Goal: Find specific page/section: Find specific page/section

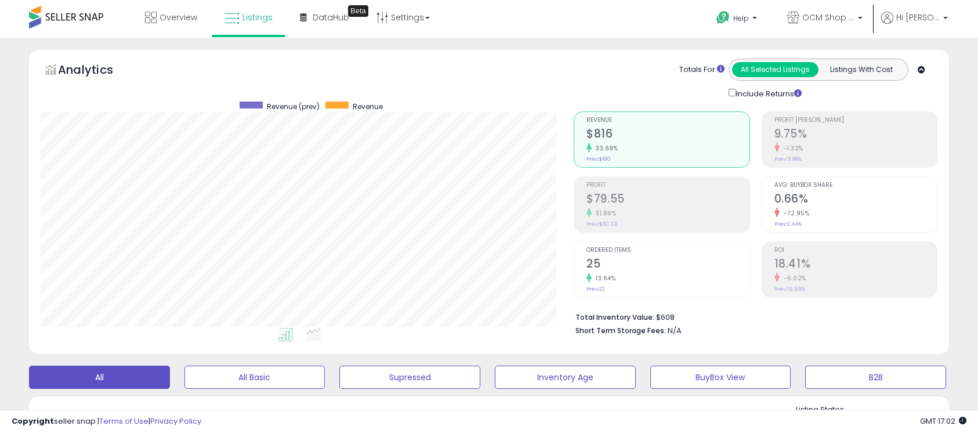
select select "**"
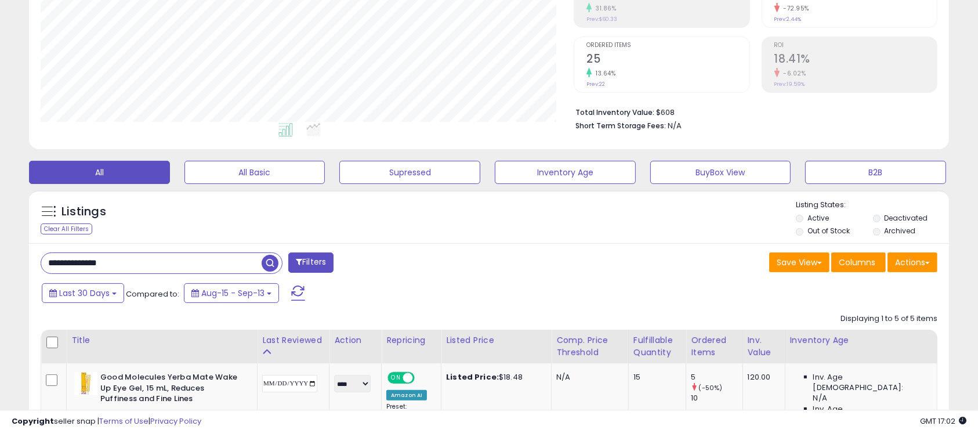
scroll to position [206, 0]
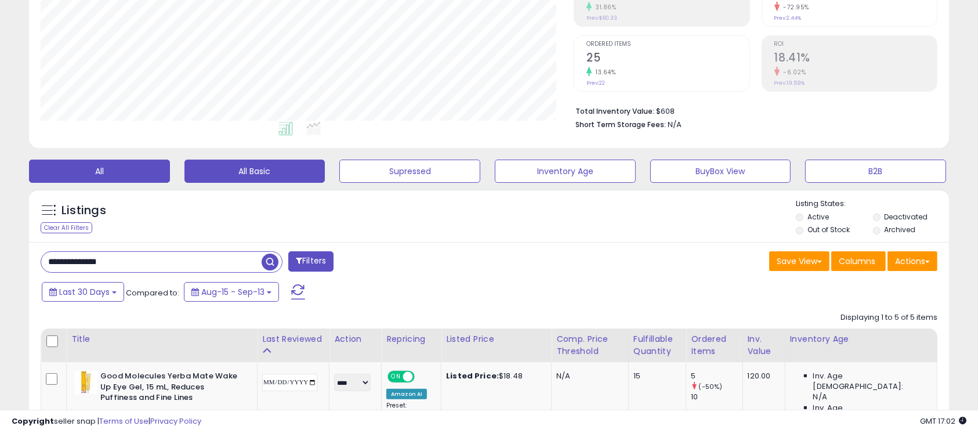
drag, startPoint x: 263, startPoint y: 174, endPoint x: 230, endPoint y: 175, distance: 33.7
drag, startPoint x: 230, startPoint y: 175, endPoint x: 529, endPoint y: 217, distance: 301.8
click at [529, 217] on div "Listings Clear All Filters Listing States:" at bounding box center [489, 217] width 920 height 39
drag, startPoint x: 292, startPoint y: 169, endPoint x: 572, endPoint y: 216, distance: 283.0
click at [572, 216] on div "Listings Clear All Filters Listing States:" at bounding box center [489, 217] width 920 height 39
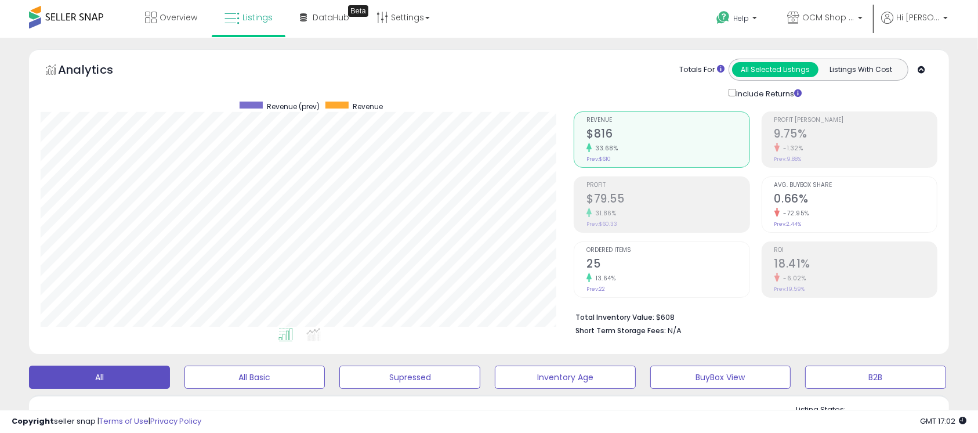
scroll to position [309, 0]
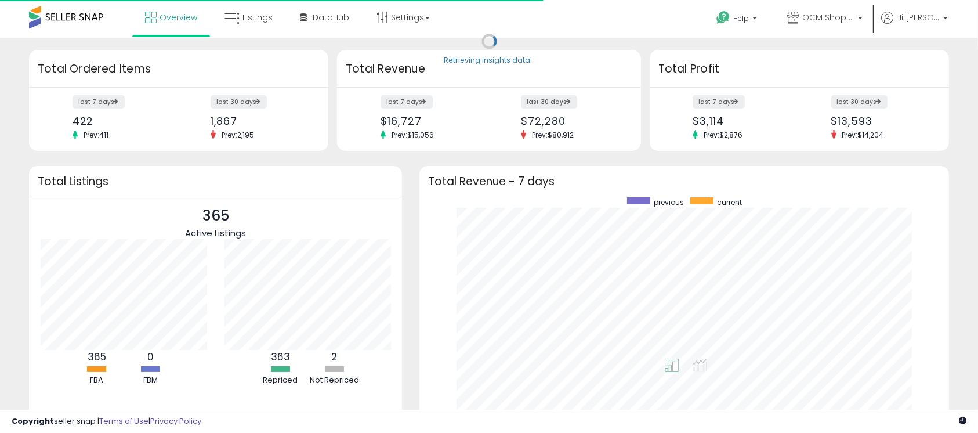
scroll to position [219, 506]
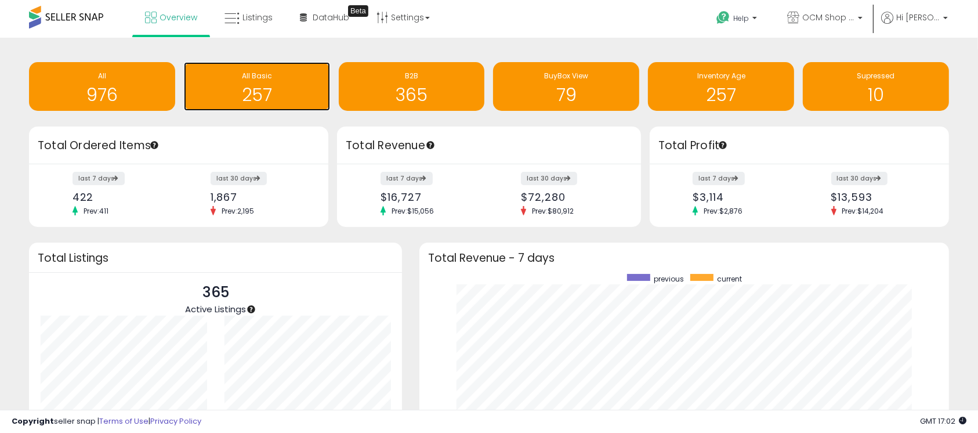
click at [274, 92] on h1 "257" at bounding box center [257, 94] width 135 height 19
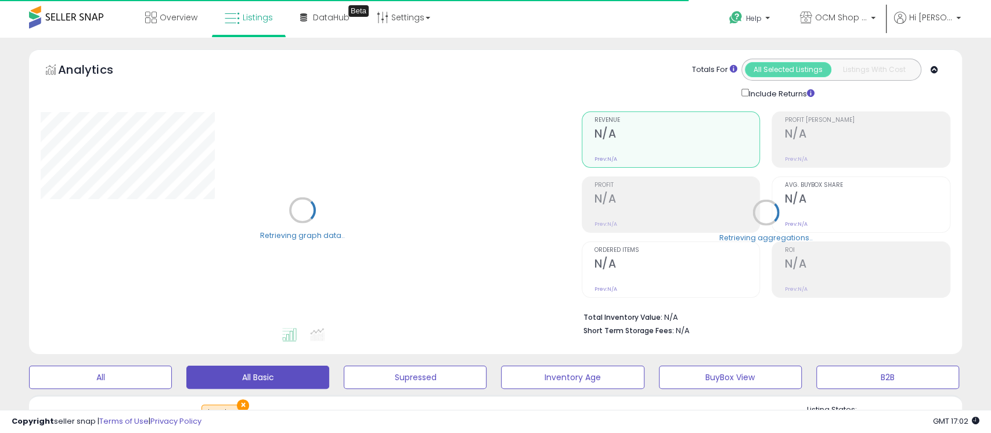
select select "**"
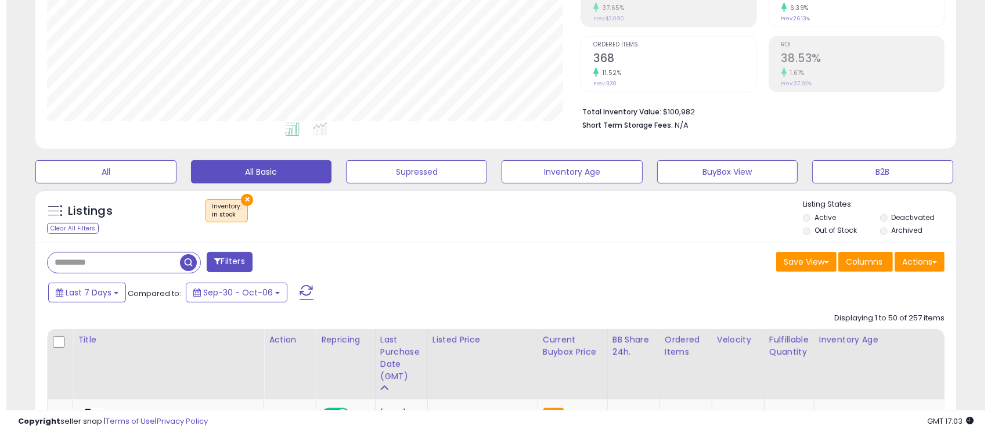
scroll to position [206, 0]
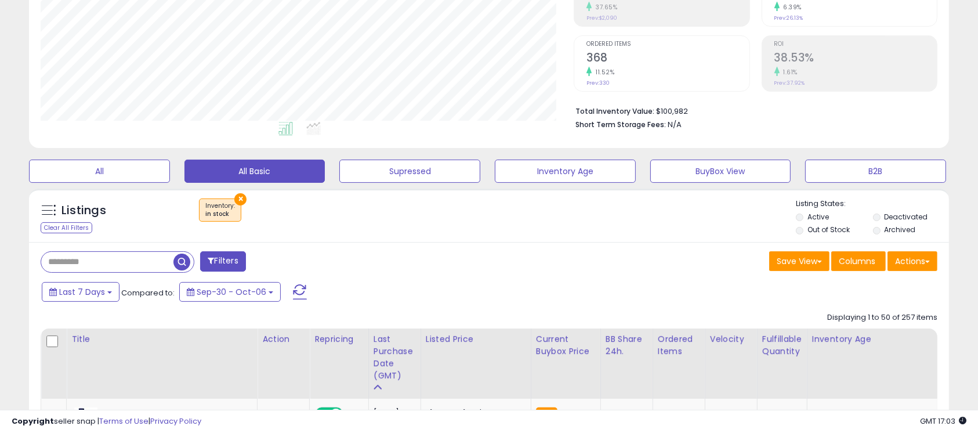
click at [239, 197] on button "×" at bounding box center [240, 199] width 12 height 12
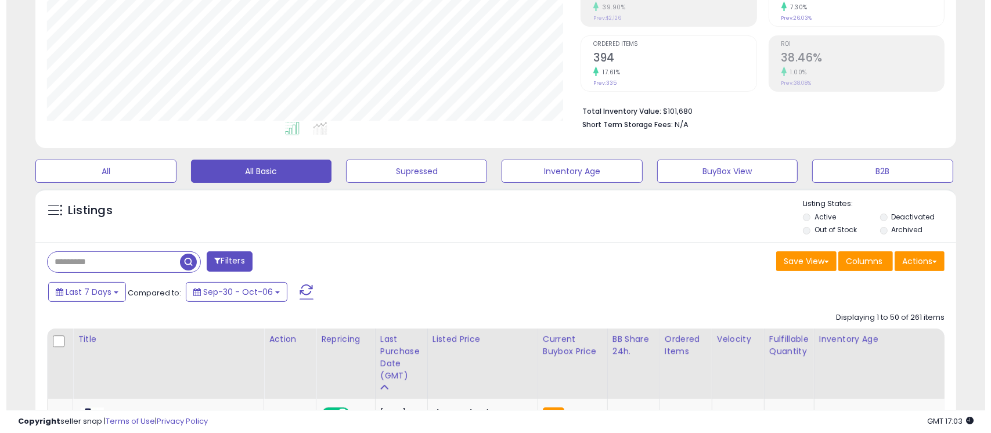
scroll to position [238, 534]
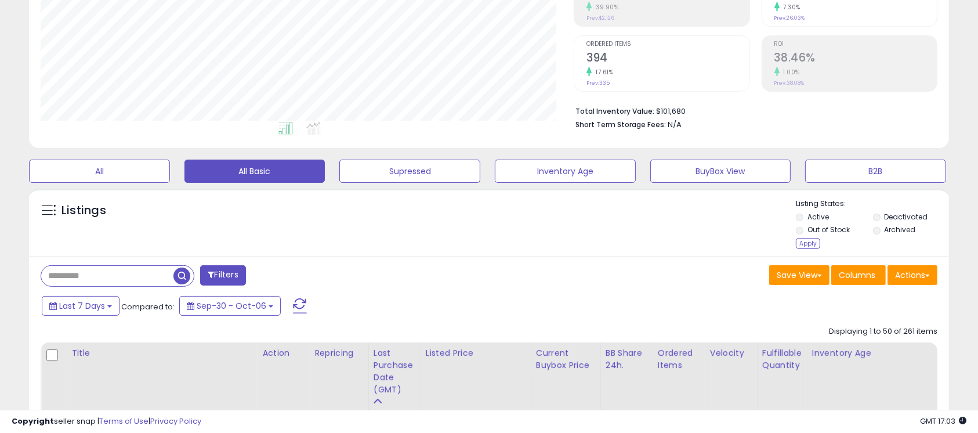
click at [810, 244] on div "Apply" at bounding box center [808, 243] width 24 height 11
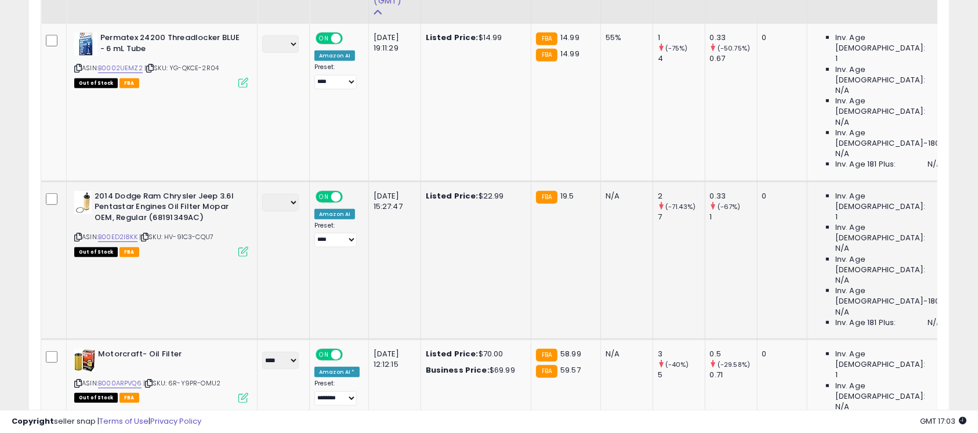
scroll to position [515, 0]
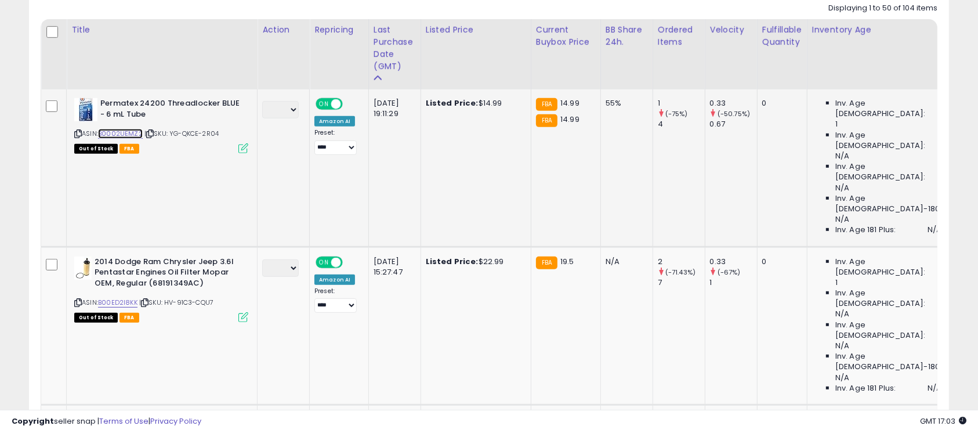
click at [121, 129] on link "B0002UEMZ2" at bounding box center [120, 134] width 45 height 10
click at [133, 298] on link "B00ED2I8KK" at bounding box center [117, 303] width 39 height 10
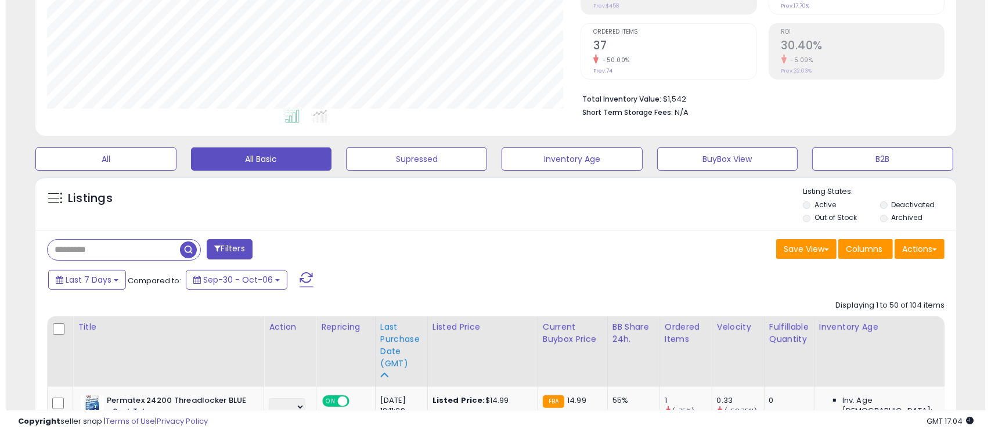
scroll to position [206, 0]
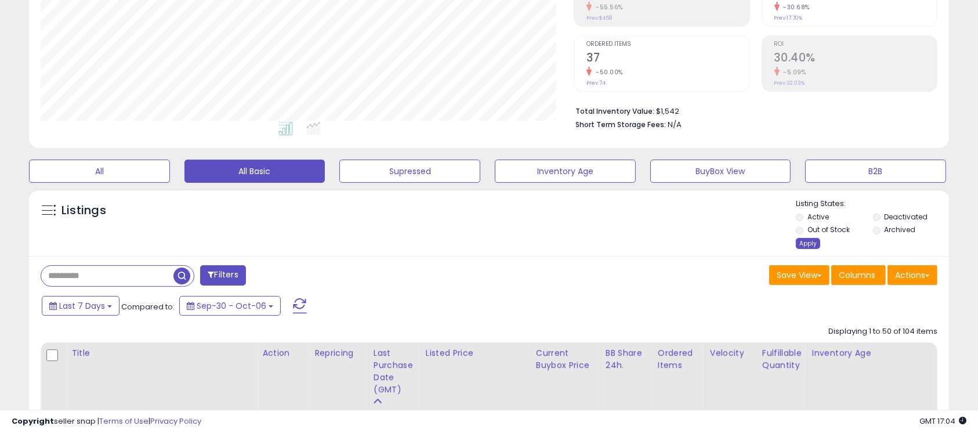
click at [805, 241] on div "Apply" at bounding box center [808, 243] width 24 height 11
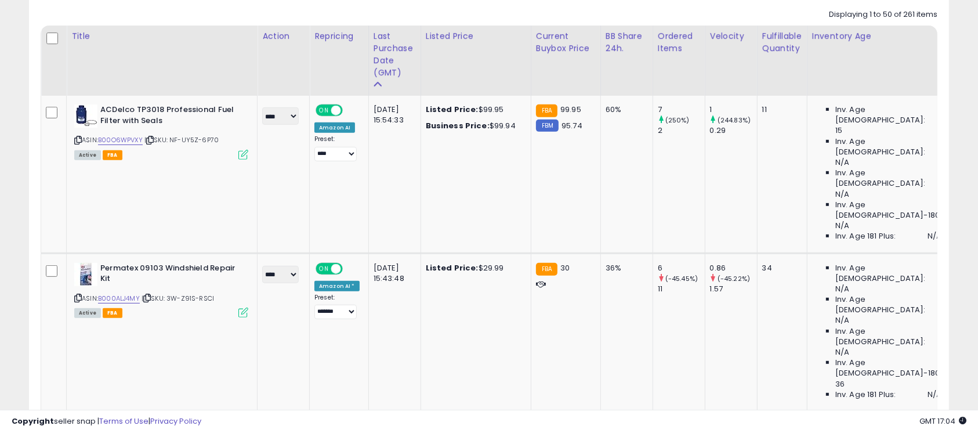
scroll to position [515, 0]
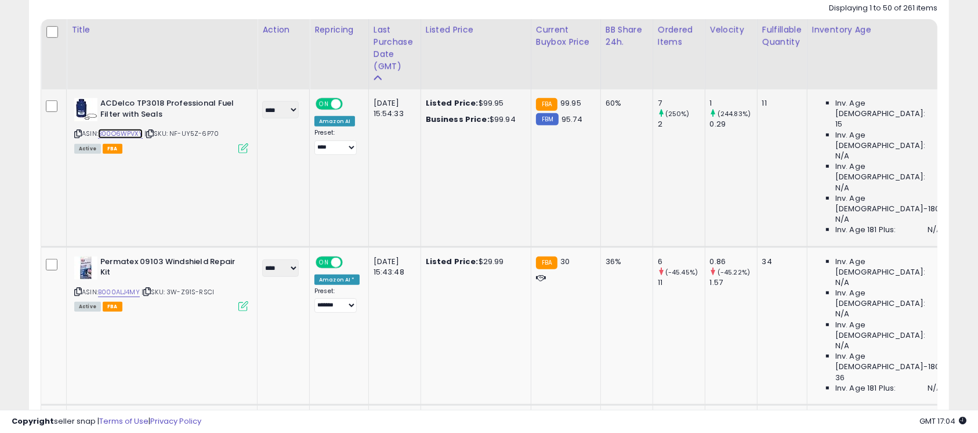
click at [135, 135] on link "B00O6WPVXY" at bounding box center [120, 134] width 45 height 10
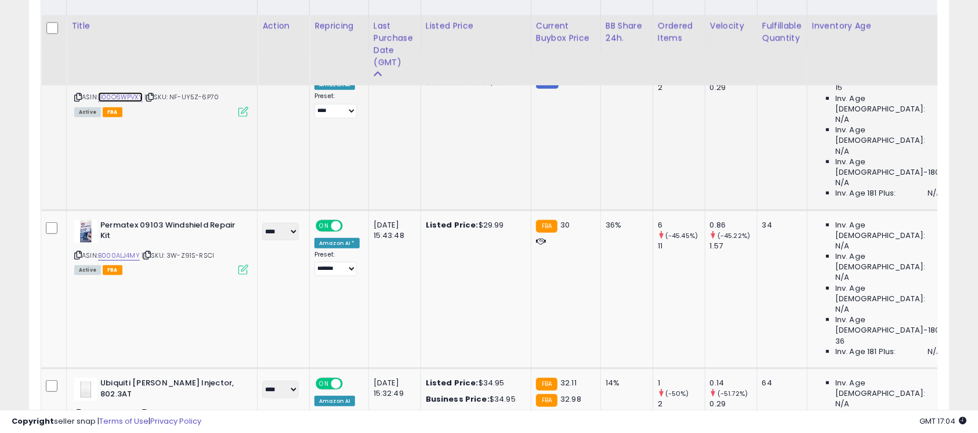
scroll to position [567, 0]
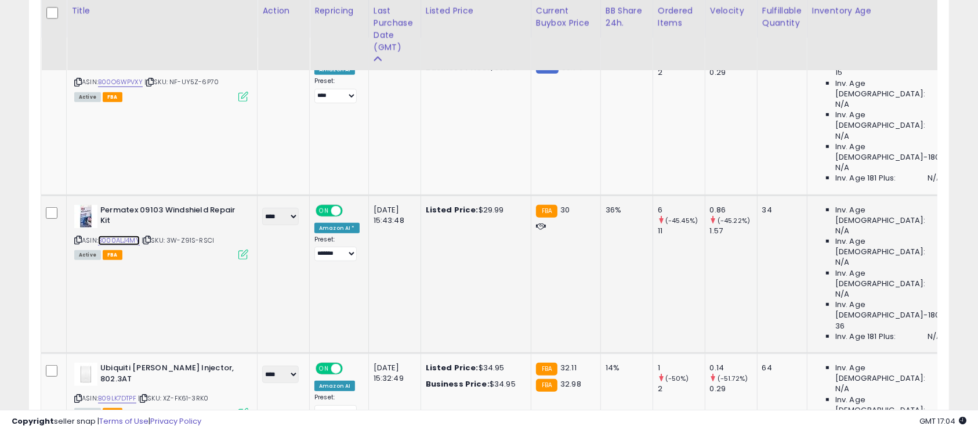
click at [133, 236] on link "B000ALJ4MY" at bounding box center [119, 241] width 42 height 10
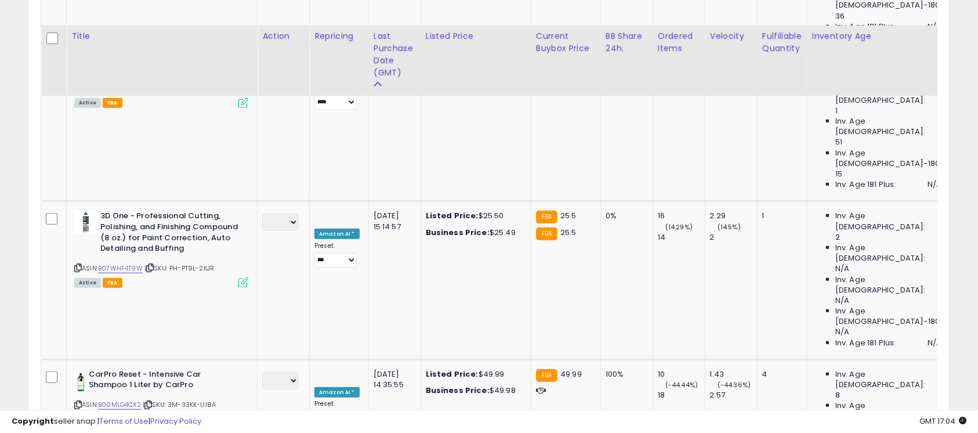
scroll to position [929, 0]
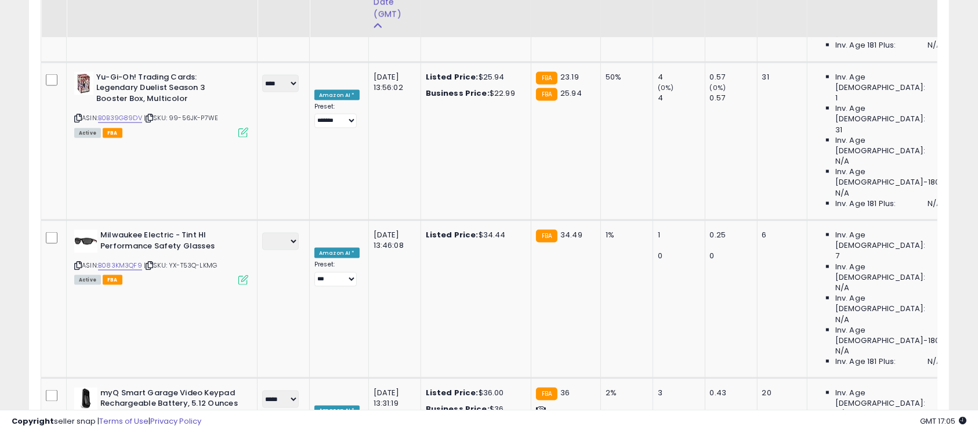
scroll to position [1857, 0]
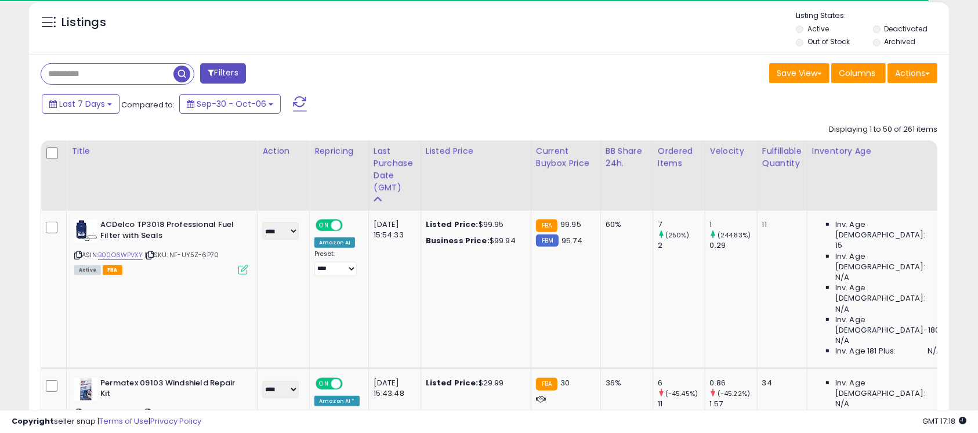
scroll to position [258, 0]
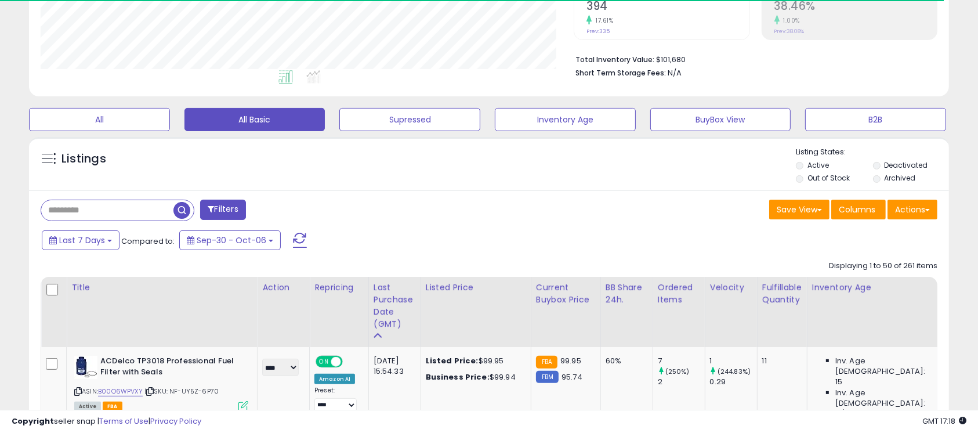
click at [293, 239] on span at bounding box center [300, 240] width 14 height 15
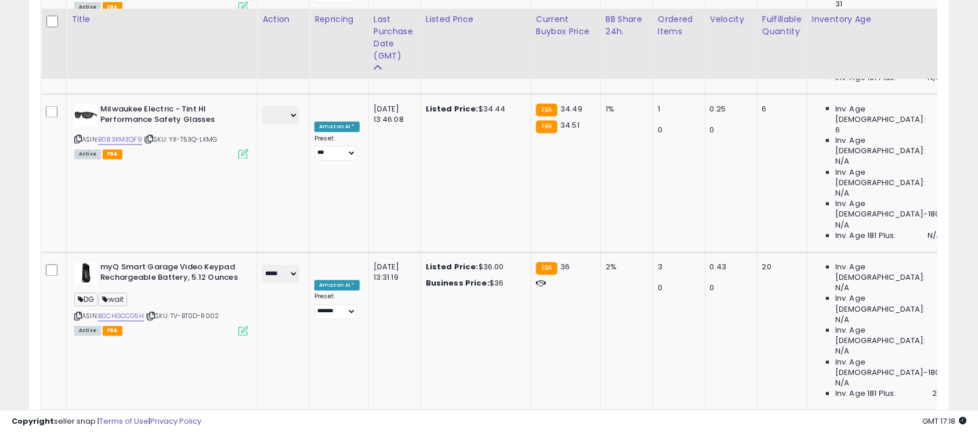
scroll to position [2145, 0]
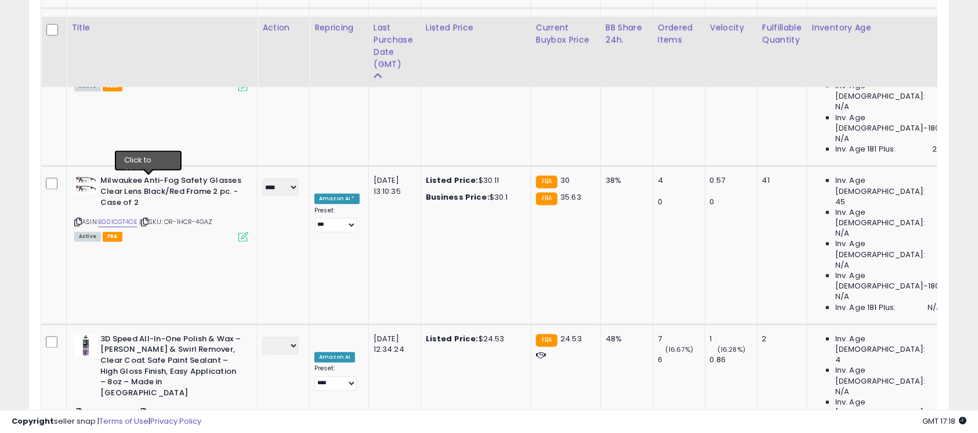
scroll to position [2352, 0]
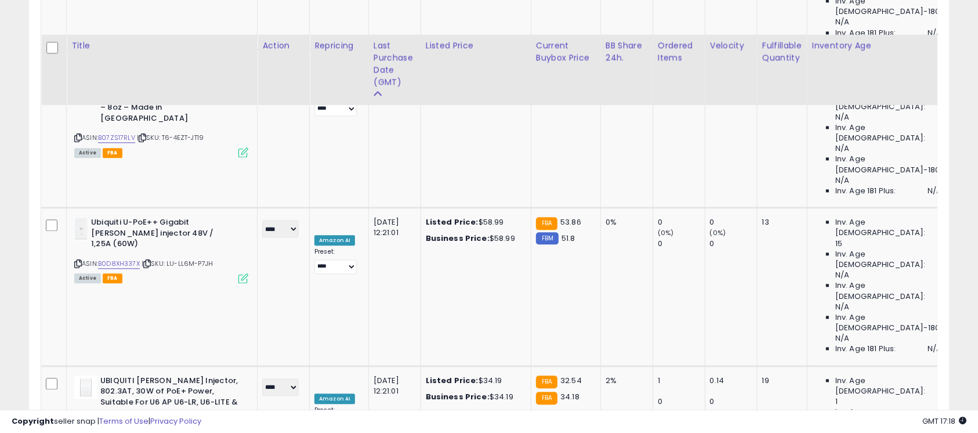
scroll to position [2765, 0]
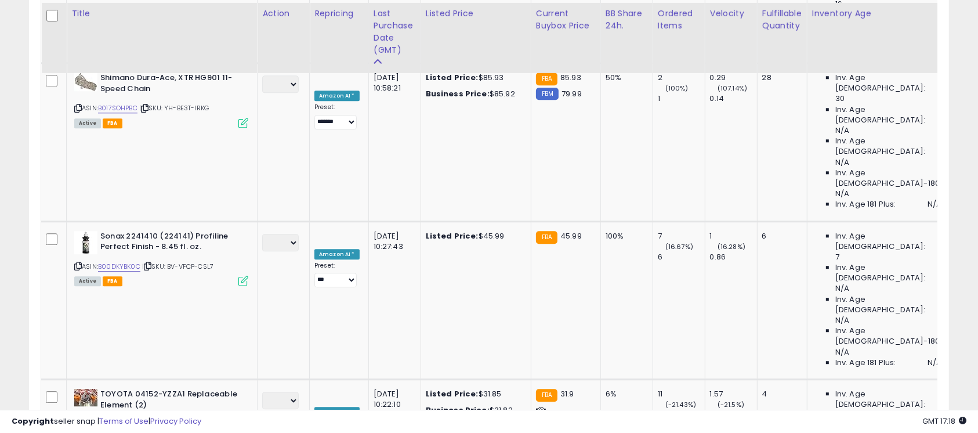
scroll to position [3074, 0]
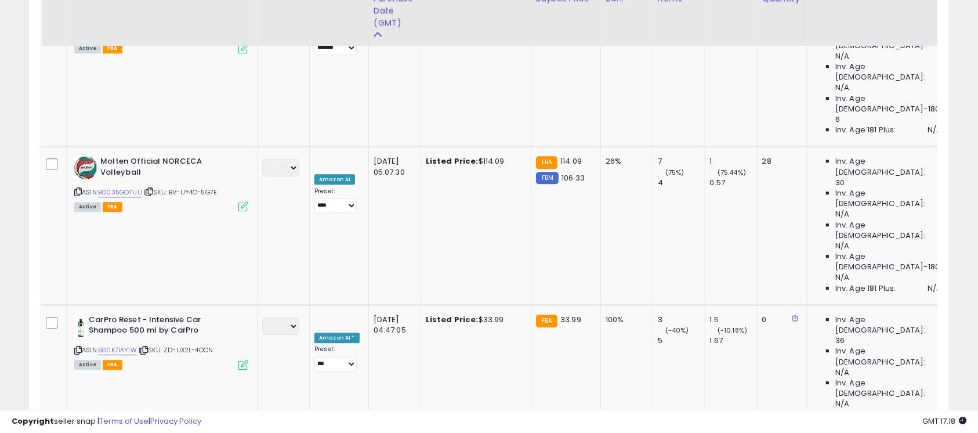
scroll to position [3487, 0]
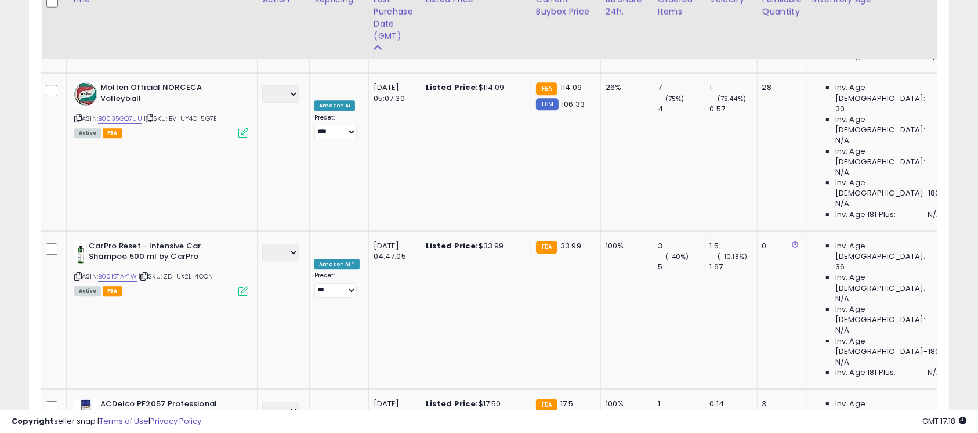
scroll to position [3590, 0]
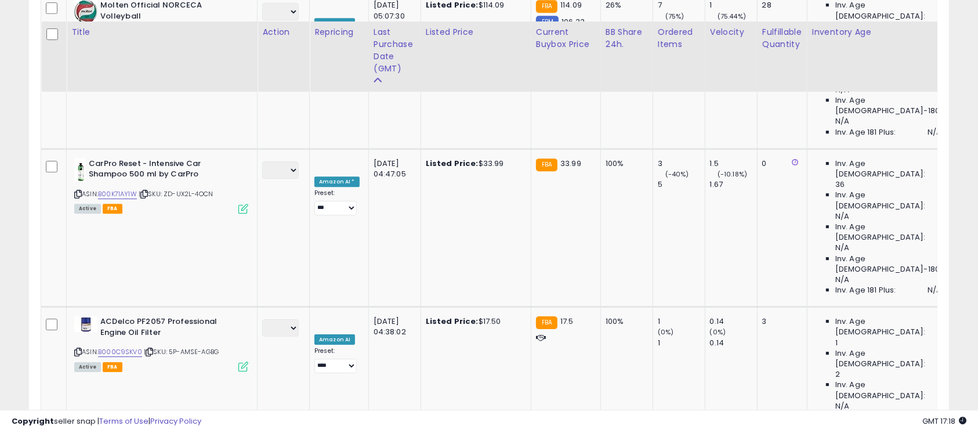
scroll to position [3641, 0]
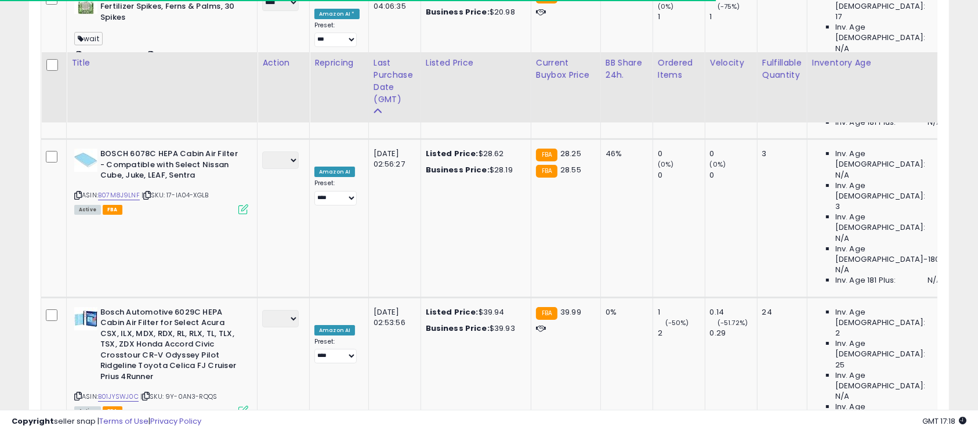
scroll to position [4157, 0]
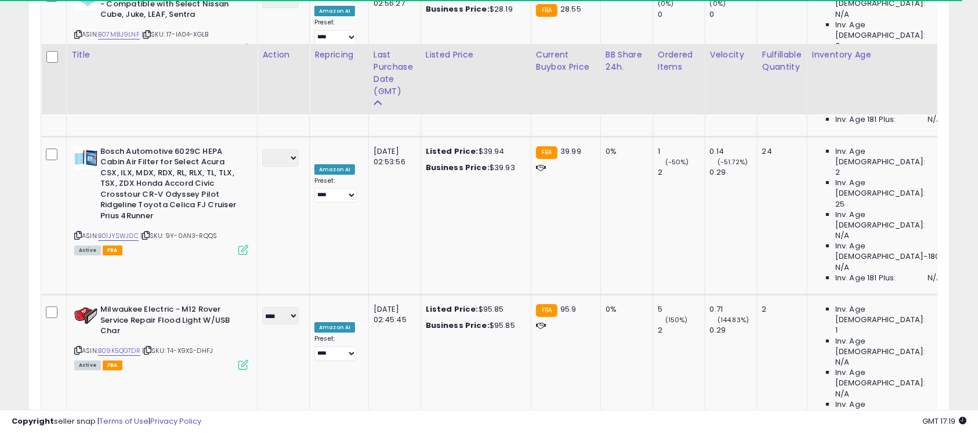
scroll to position [4312, 0]
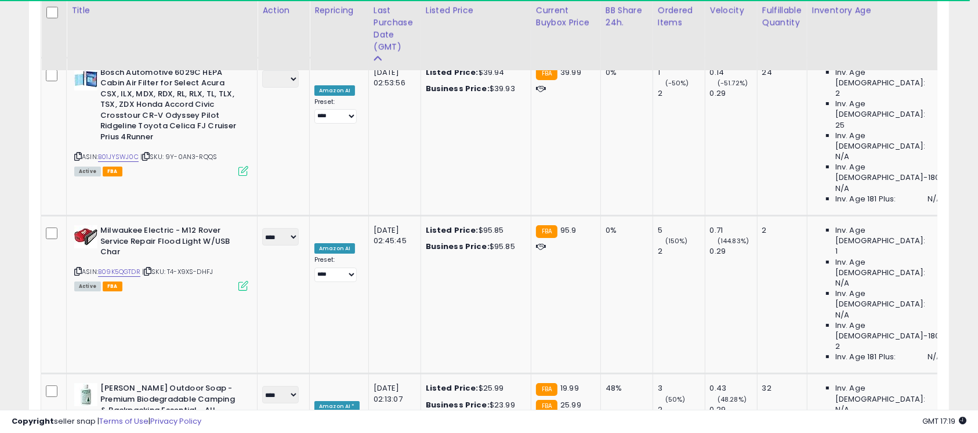
scroll to position [4350, 0]
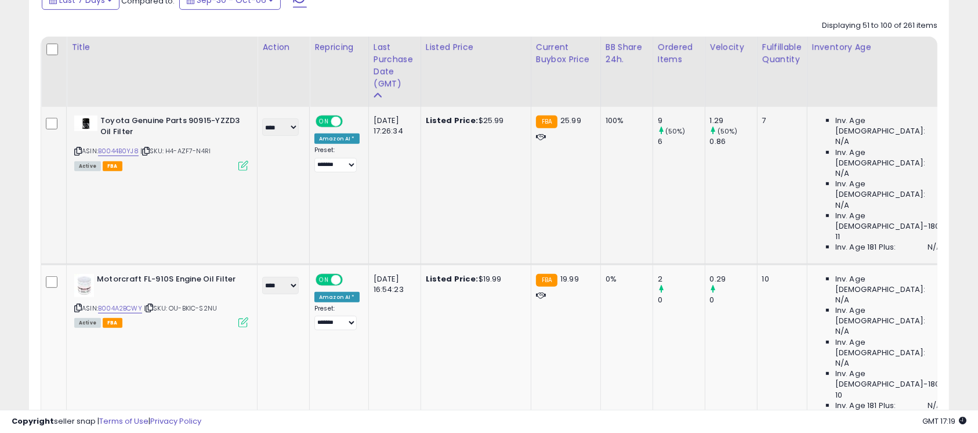
scroll to position [507, 0]
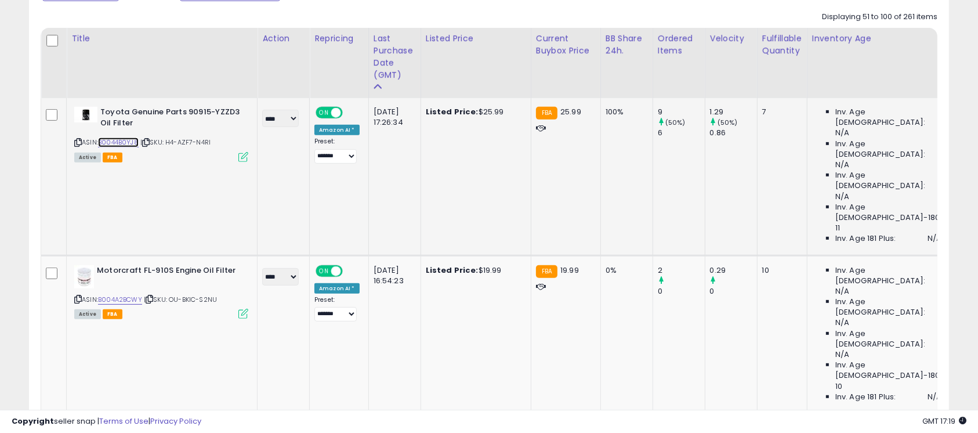
click at [126, 142] on link "B0044B0YJ8" at bounding box center [118, 143] width 41 height 10
click at [131, 295] on link "B004A2BCWY" at bounding box center [120, 300] width 44 height 10
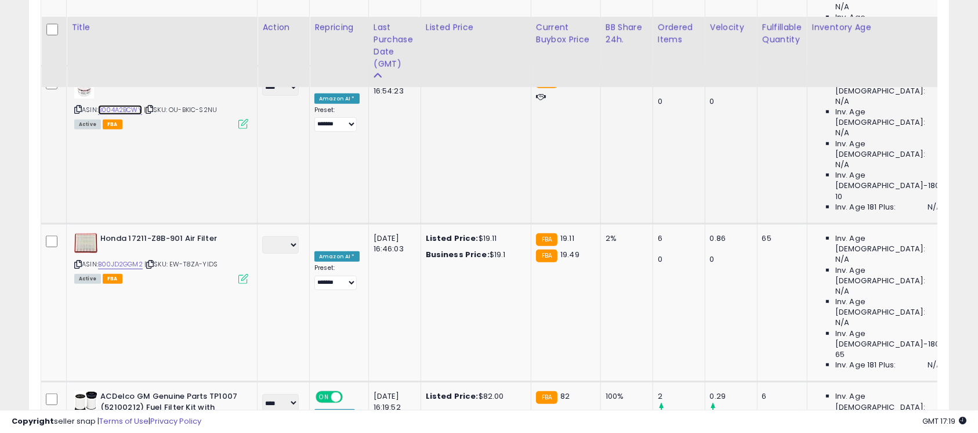
scroll to position [713, 0]
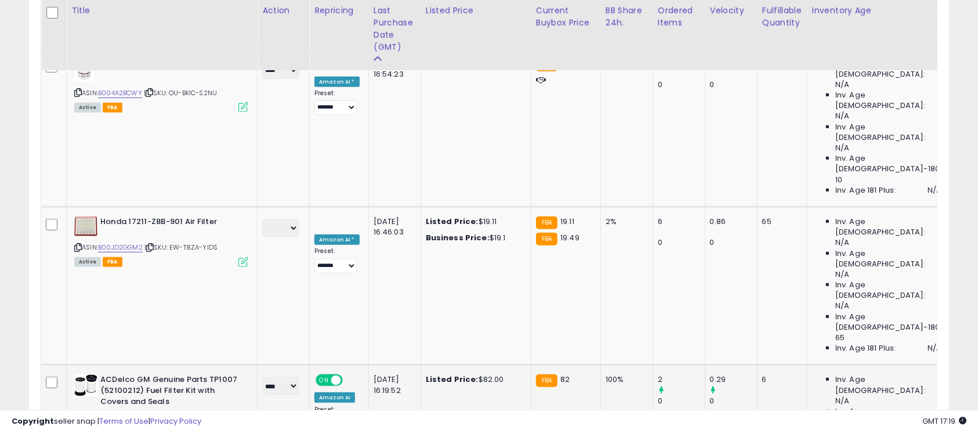
click at [120, 416] on link "B01E6CO1TI" at bounding box center [115, 421] width 35 height 10
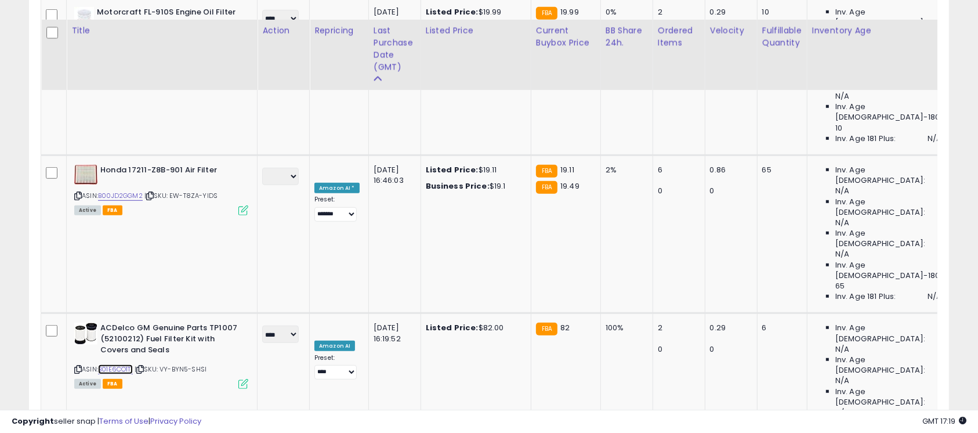
scroll to position [817, 0]
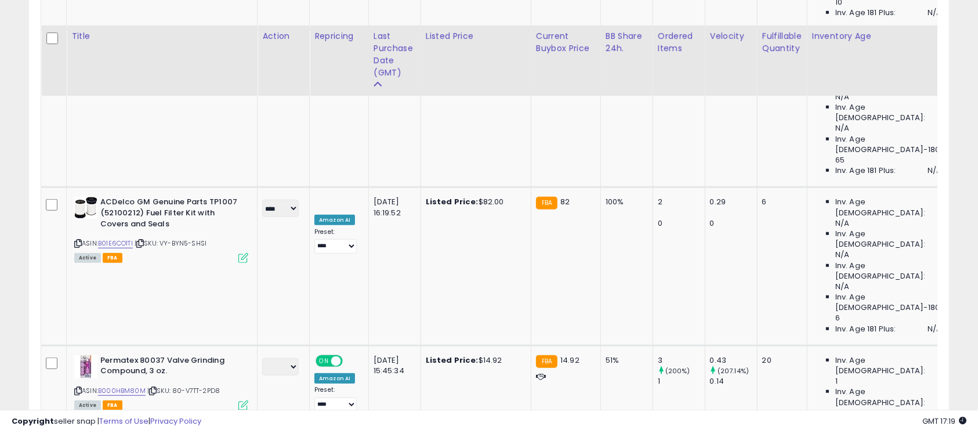
scroll to position [919, 0]
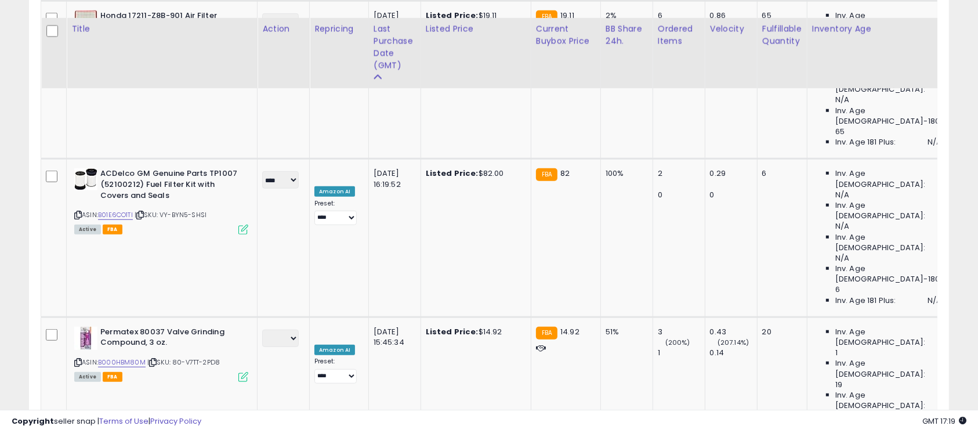
scroll to position [971, 0]
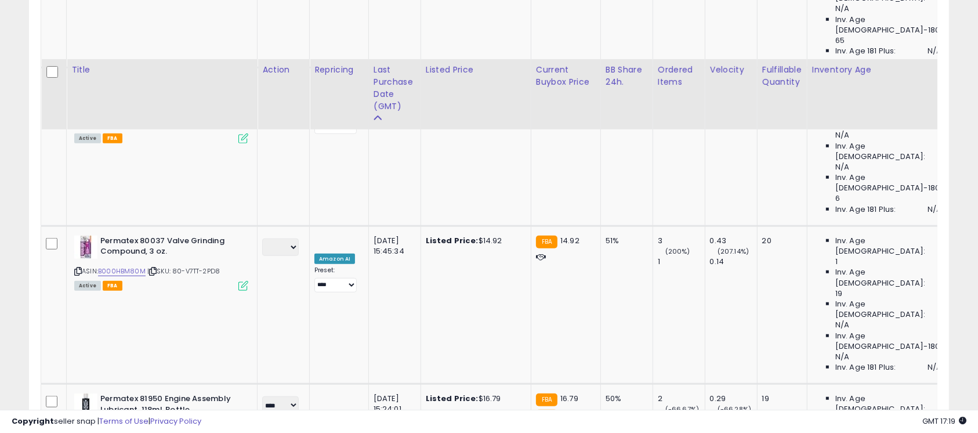
scroll to position [1074, 0]
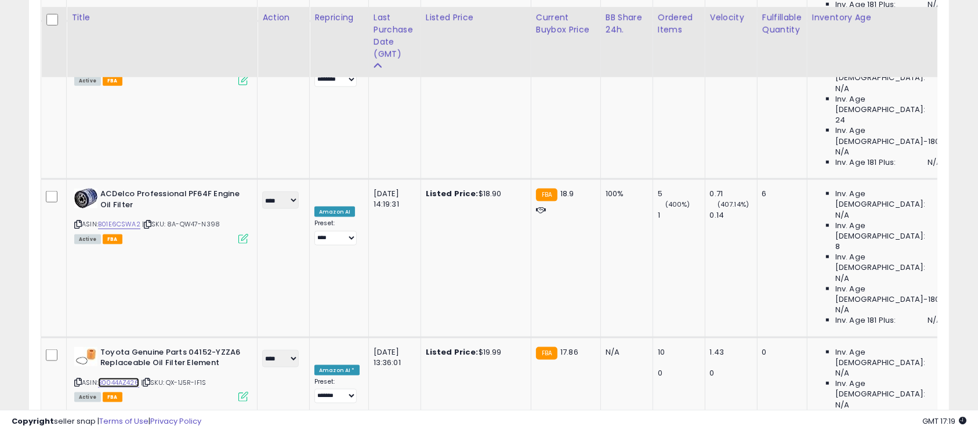
scroll to position [1745, 0]
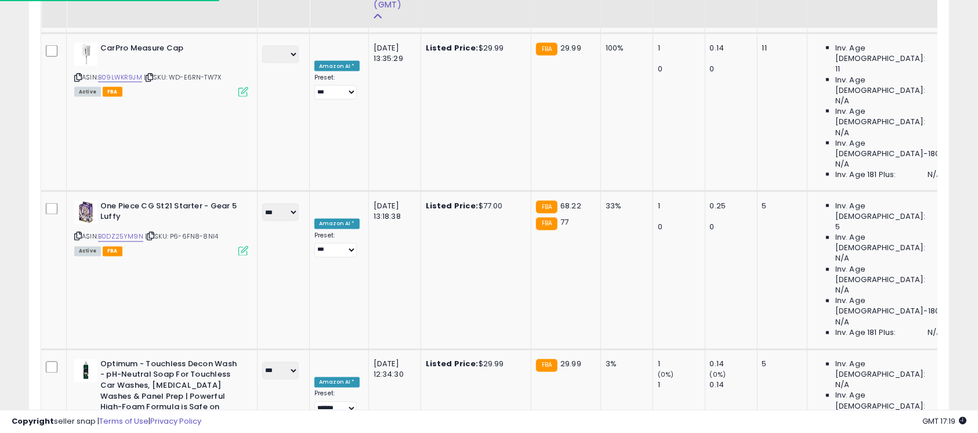
scroll to position [2003, 0]
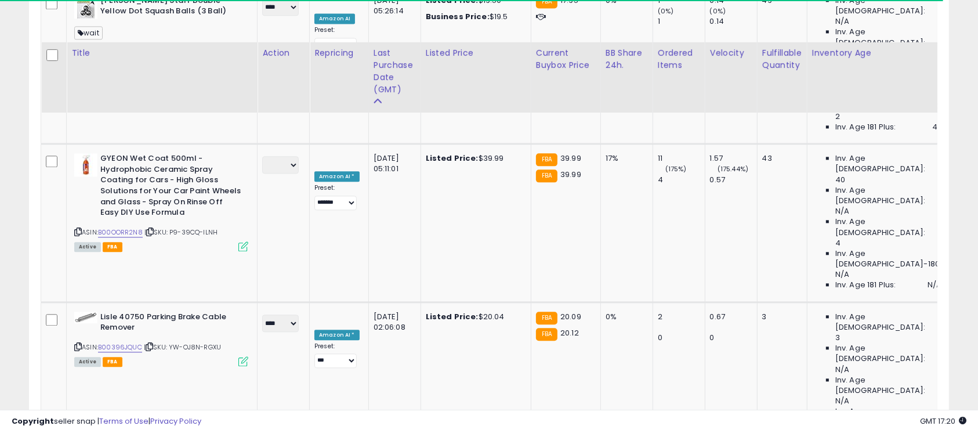
scroll to position [2725, 0]
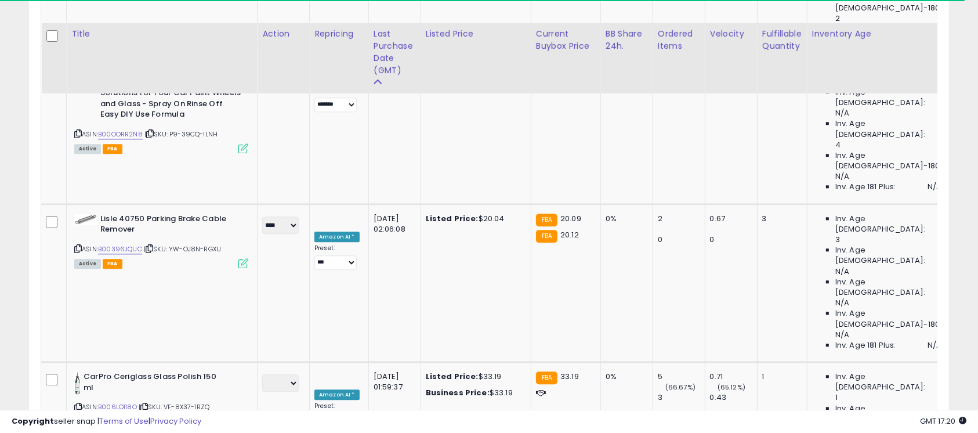
scroll to position [2828, 0]
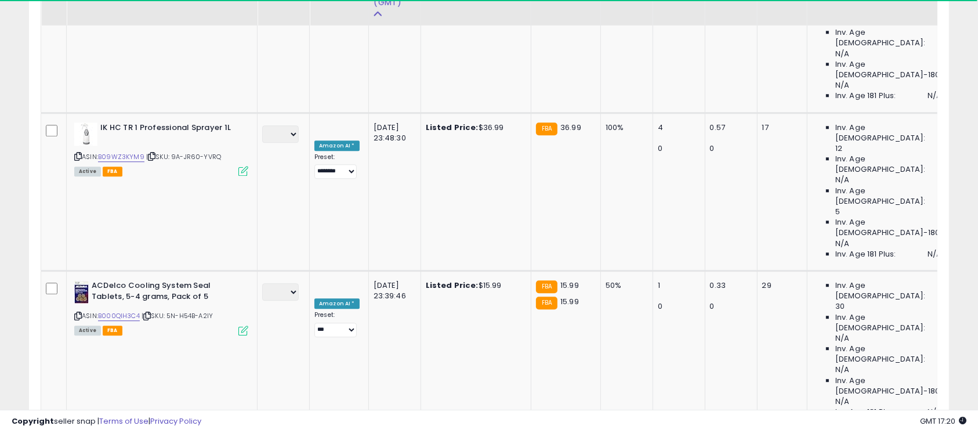
scroll to position [3189, 0]
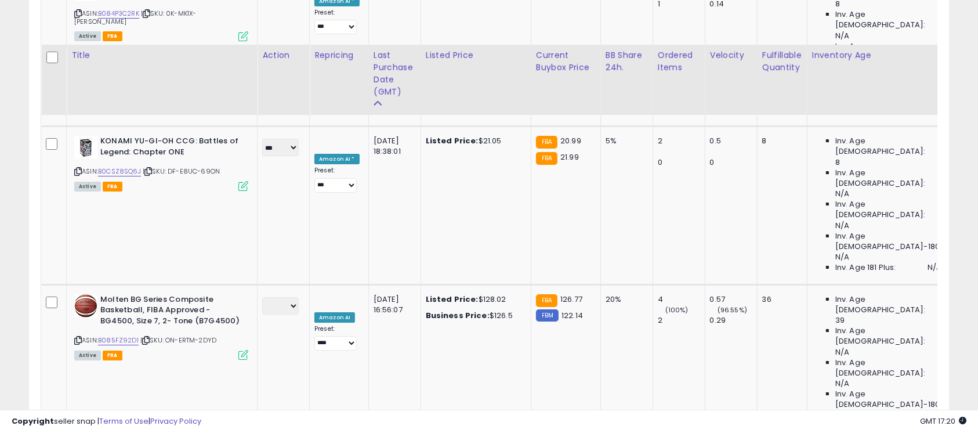
scroll to position [4169, 0]
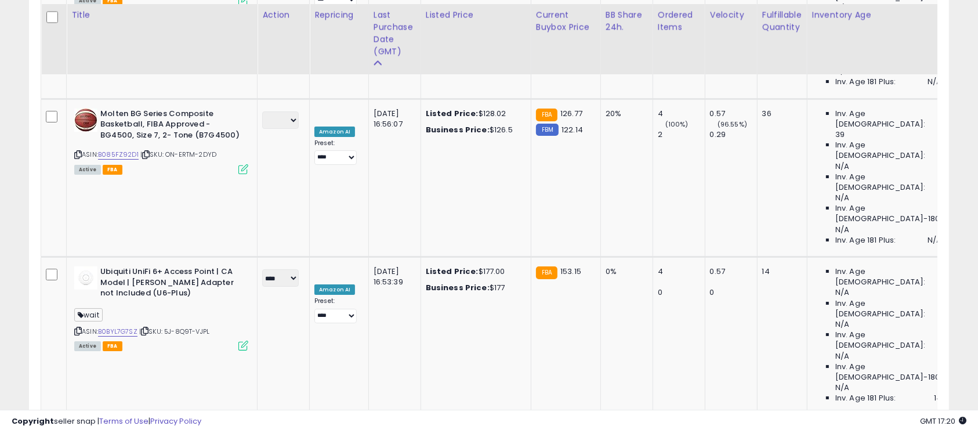
scroll to position [4304, 0]
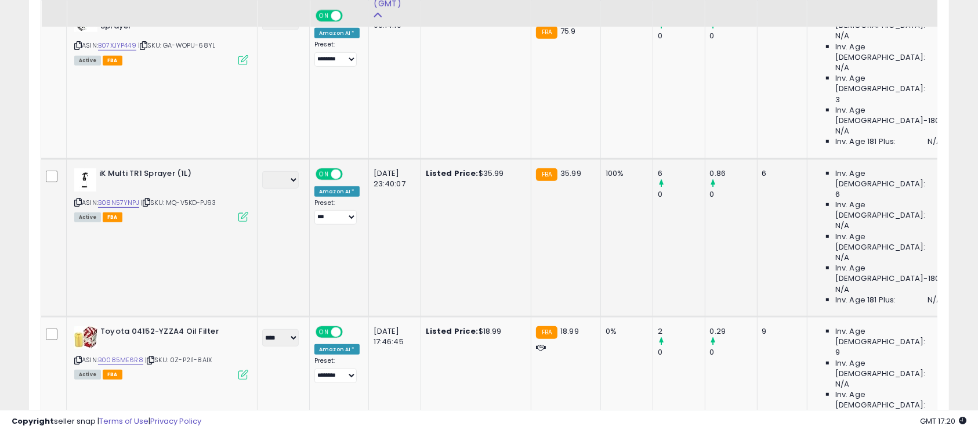
scroll to position [610, 0]
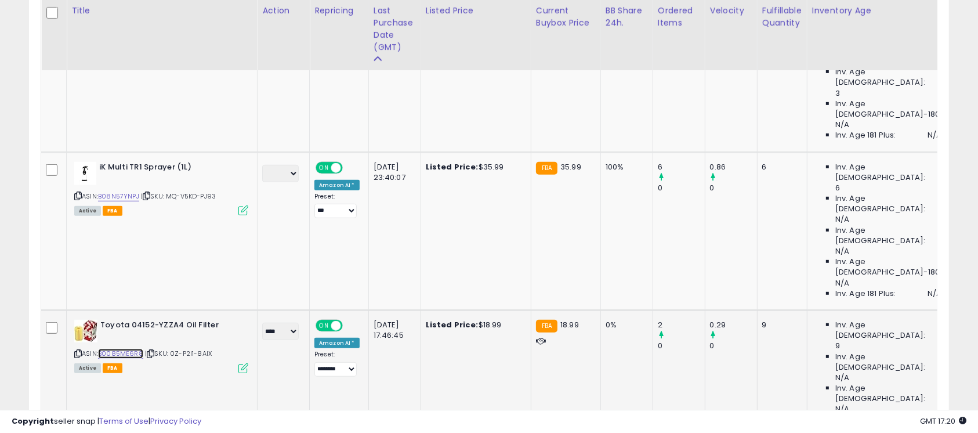
click at [130, 349] on link "B0085ME6R8" at bounding box center [120, 354] width 45 height 10
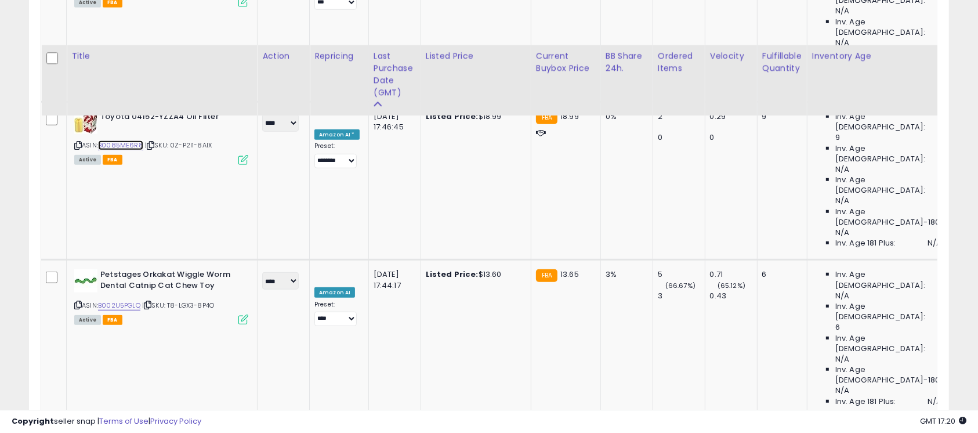
scroll to position [868, 0]
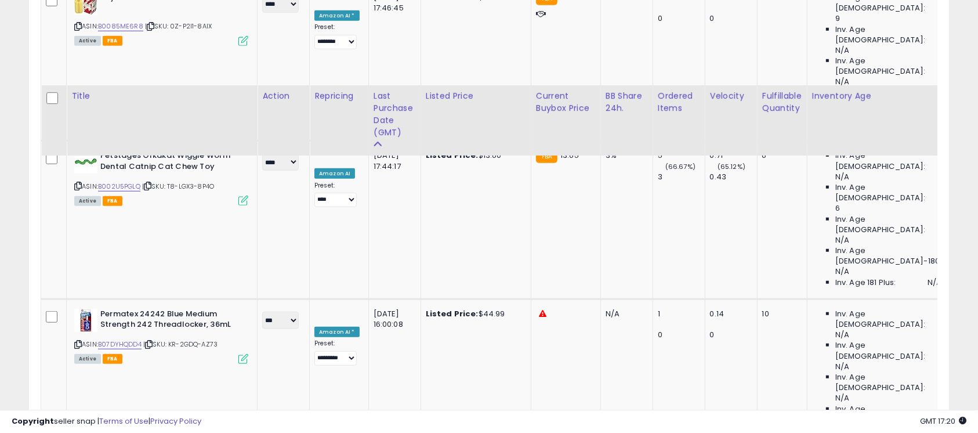
scroll to position [1023, 0]
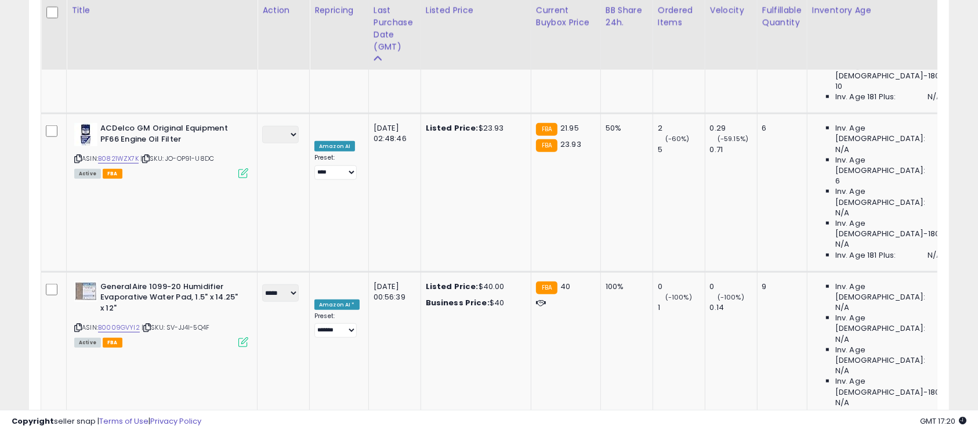
scroll to position [1332, 0]
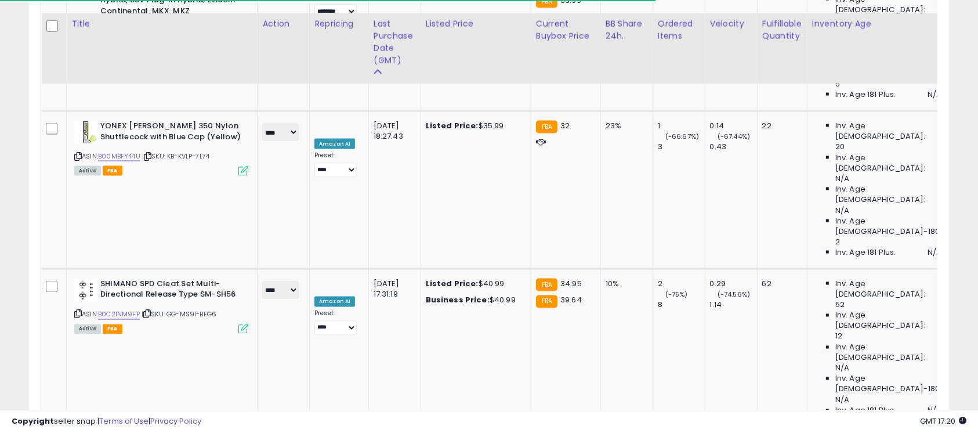
scroll to position [1951, 0]
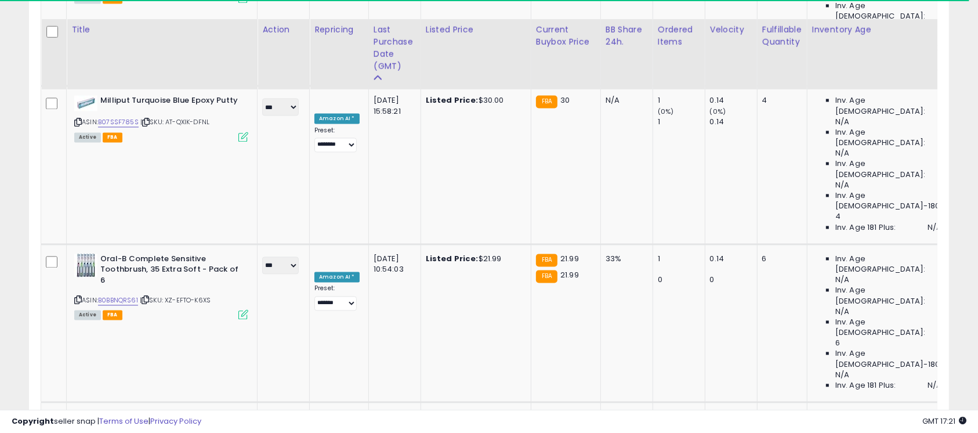
scroll to position [2467, 0]
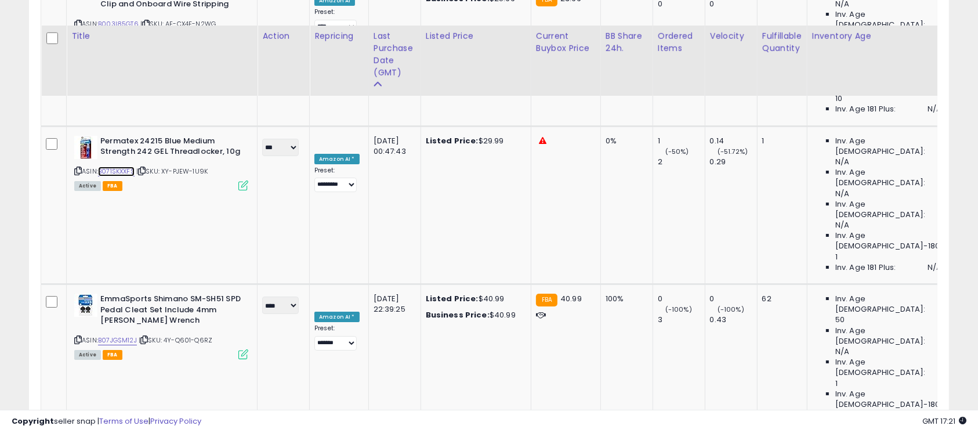
scroll to position [4307, 0]
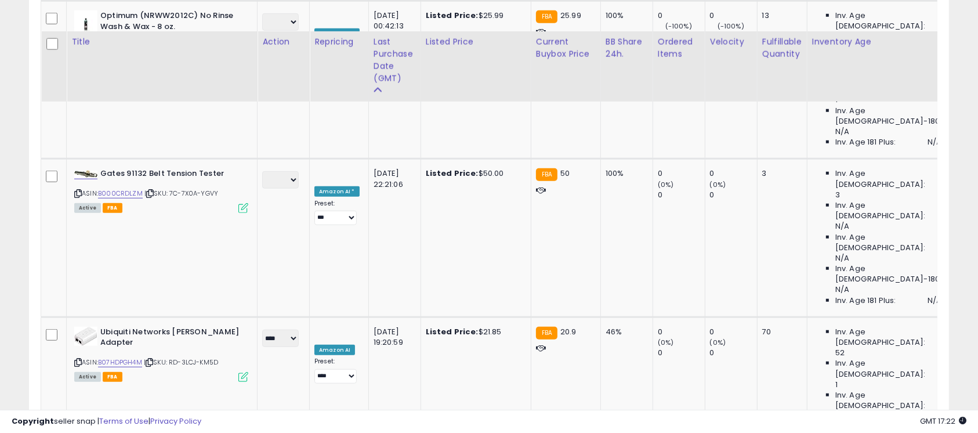
scroll to position [1074, 0]
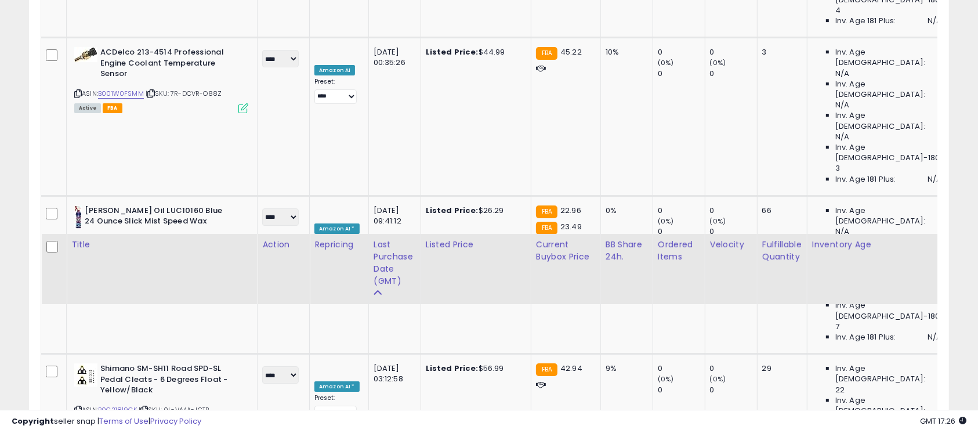
scroll to position [4248, 0]
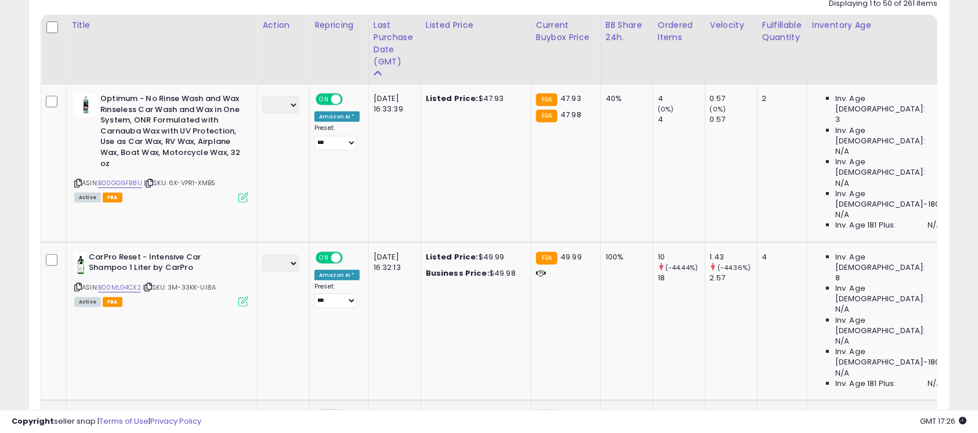
scroll to position [507, 0]
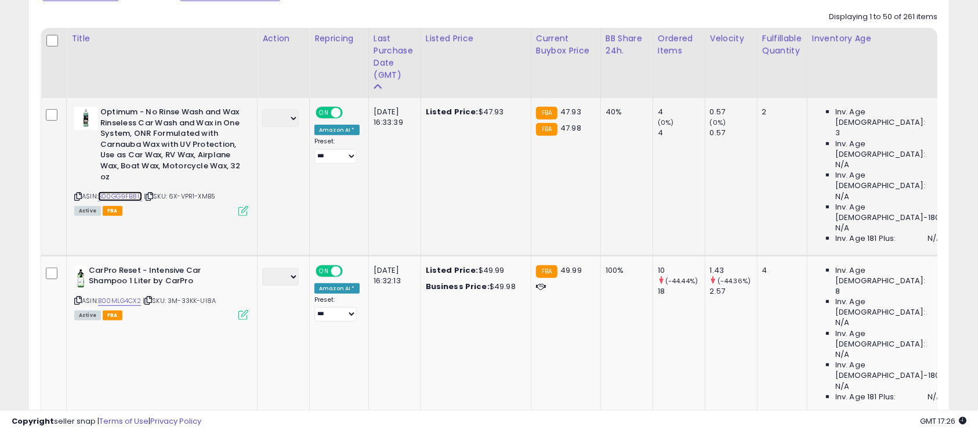
click at [135, 193] on link "B00GG9FB8U" at bounding box center [120, 197] width 44 height 10
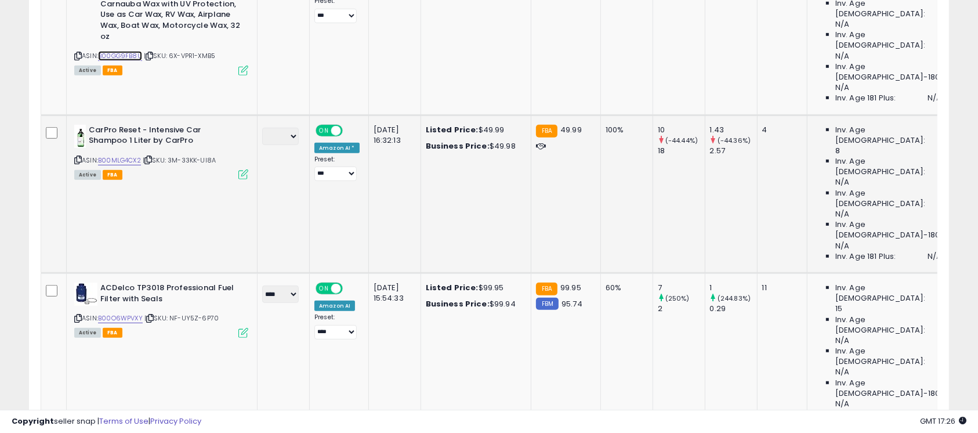
scroll to position [662, 0]
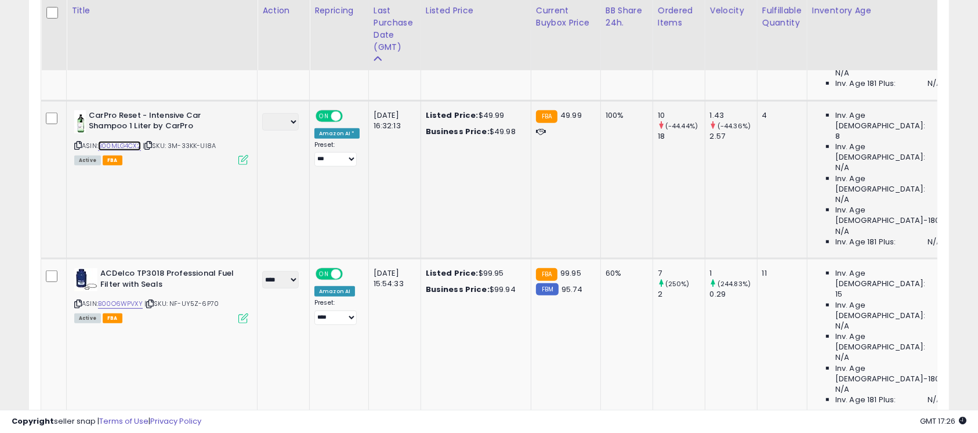
click at [138, 141] on link "B00MLG4CX2" at bounding box center [119, 146] width 43 height 10
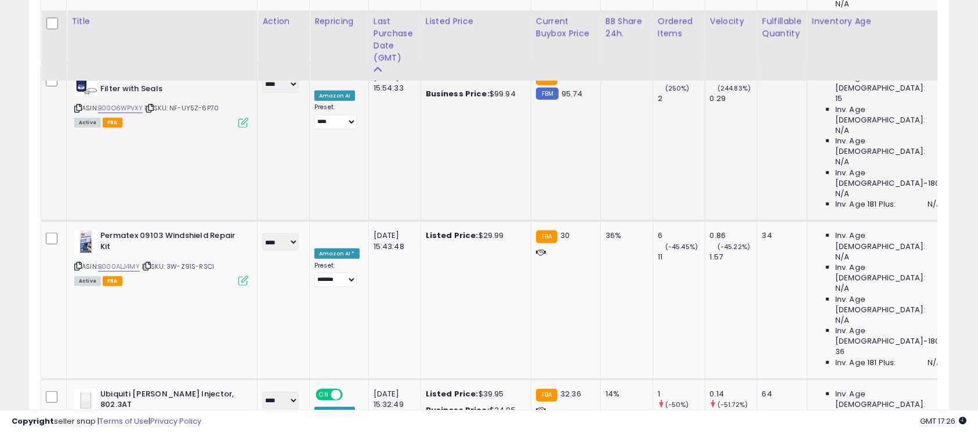
scroll to position [868, 0]
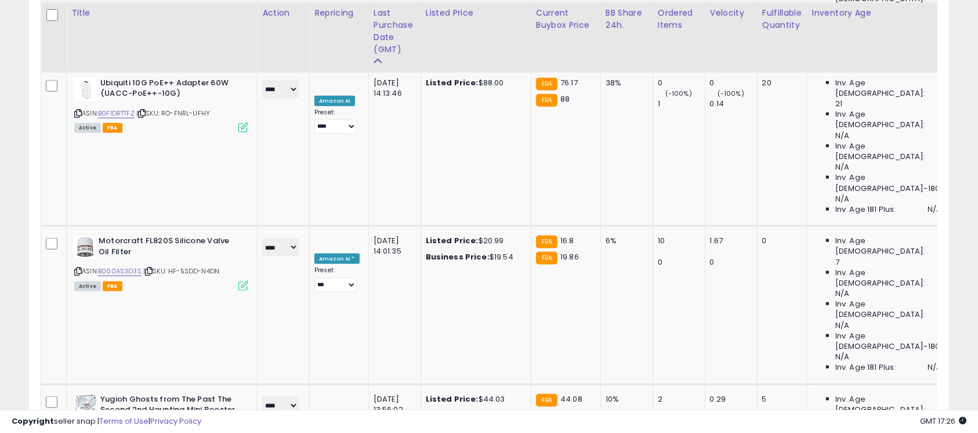
scroll to position [1487, 0]
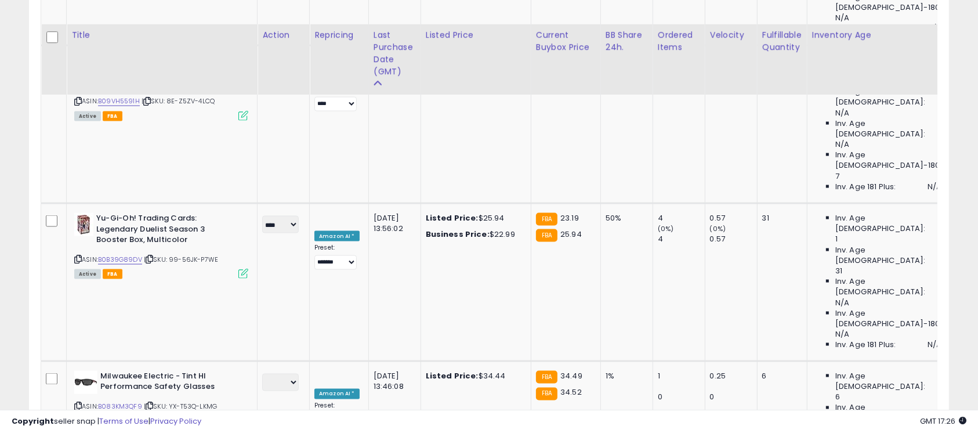
scroll to position [1848, 0]
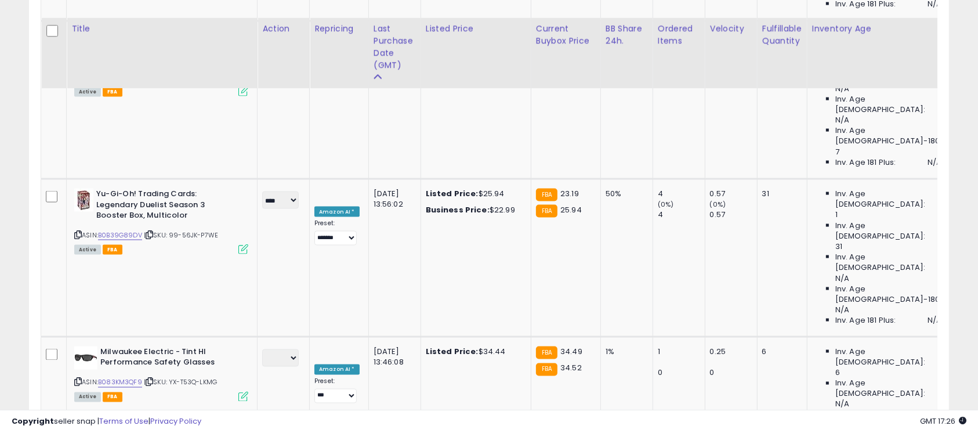
scroll to position [2054, 0]
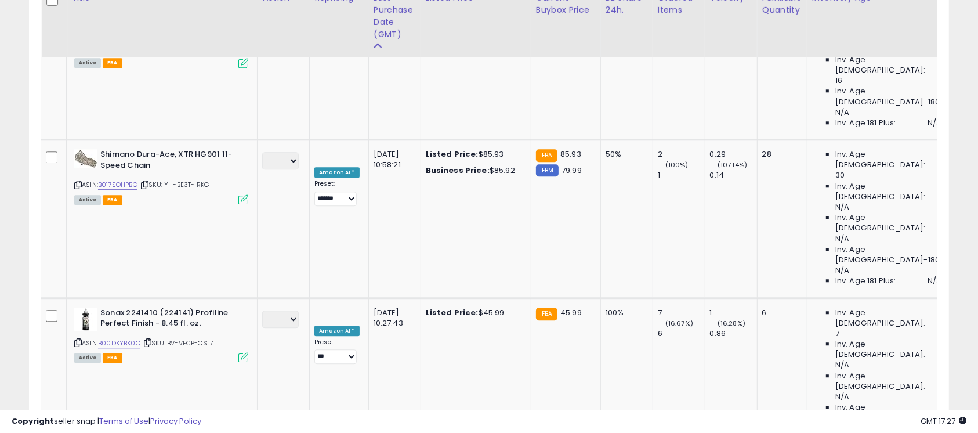
scroll to position [3034, 0]
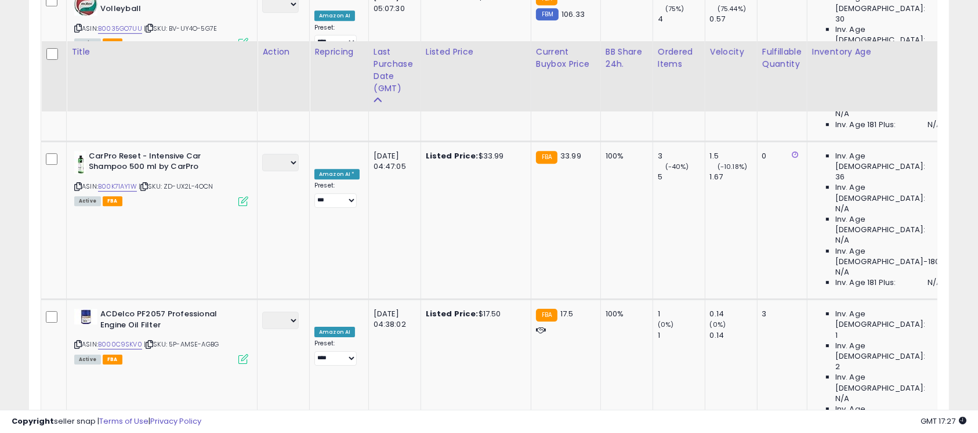
scroll to position [3705, 0]
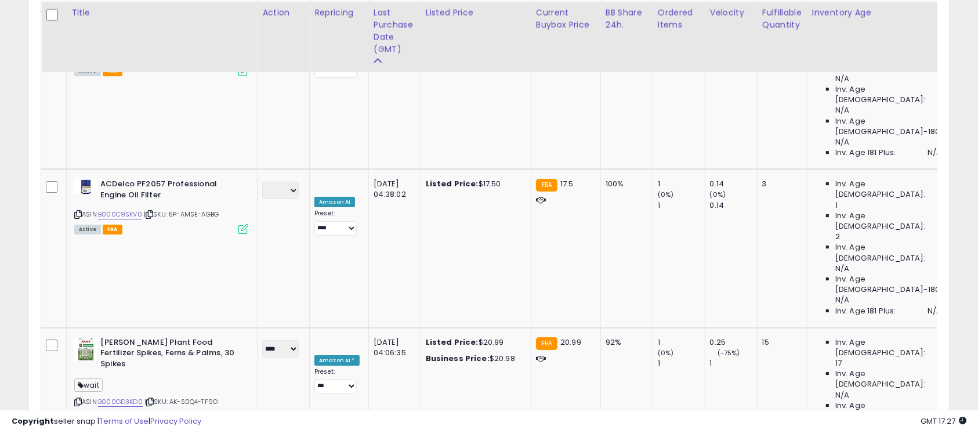
scroll to position [3756, 0]
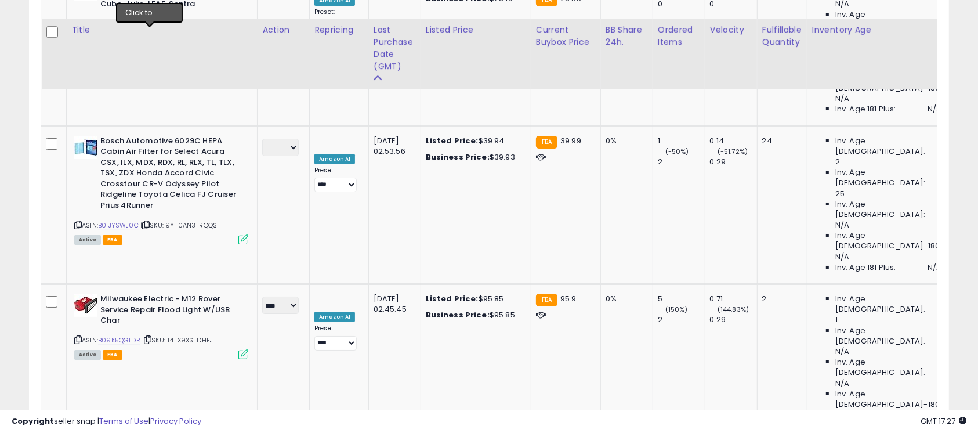
scroll to position [4350, 0]
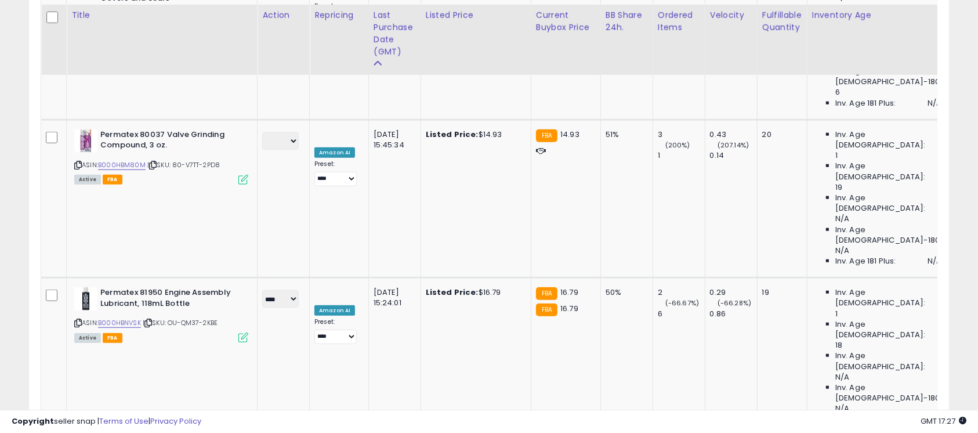
scroll to position [1126, 0]
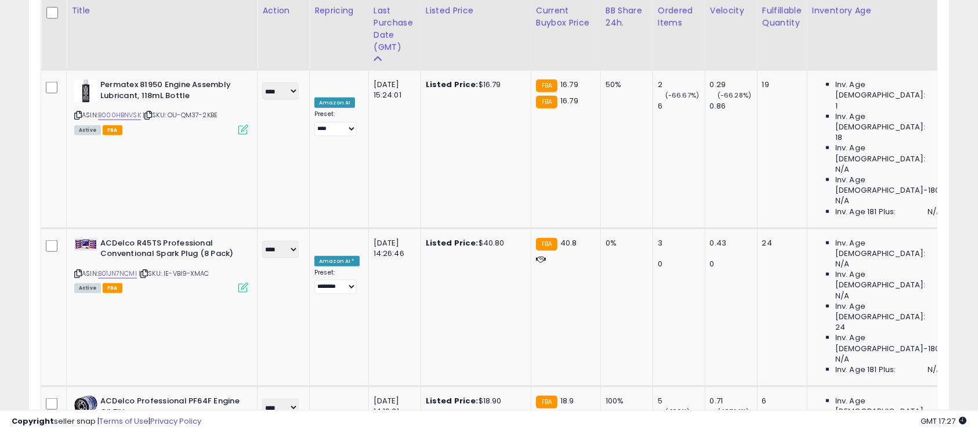
scroll to position [1332, 0]
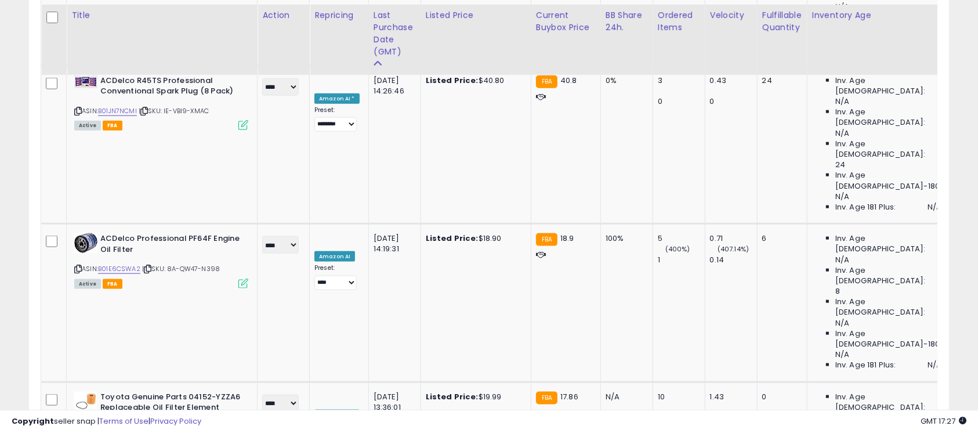
scroll to position [1642, 0]
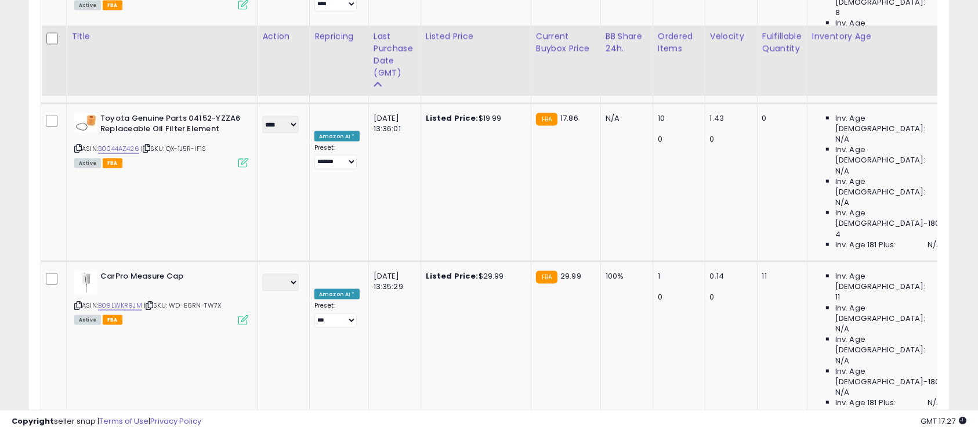
scroll to position [1797, 0]
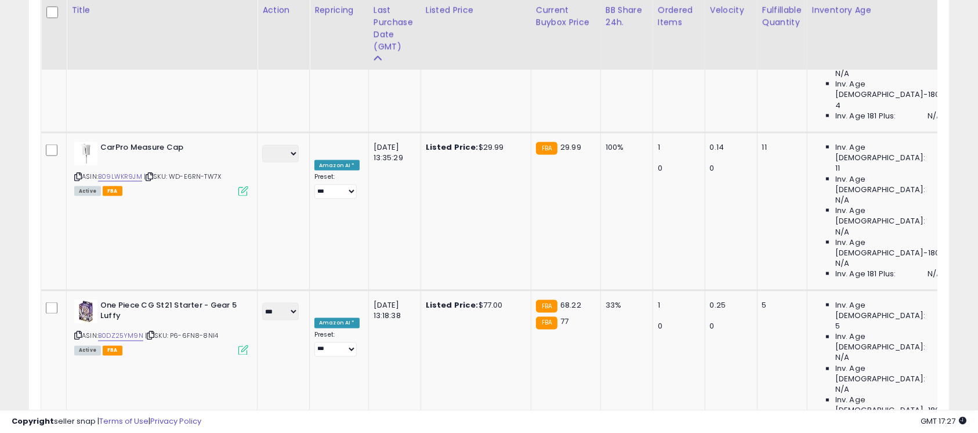
scroll to position [1899, 0]
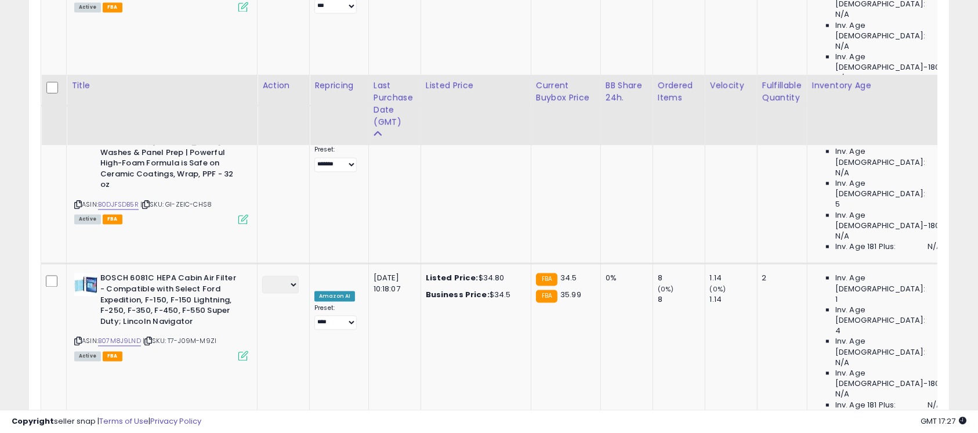
scroll to position [2312, 0]
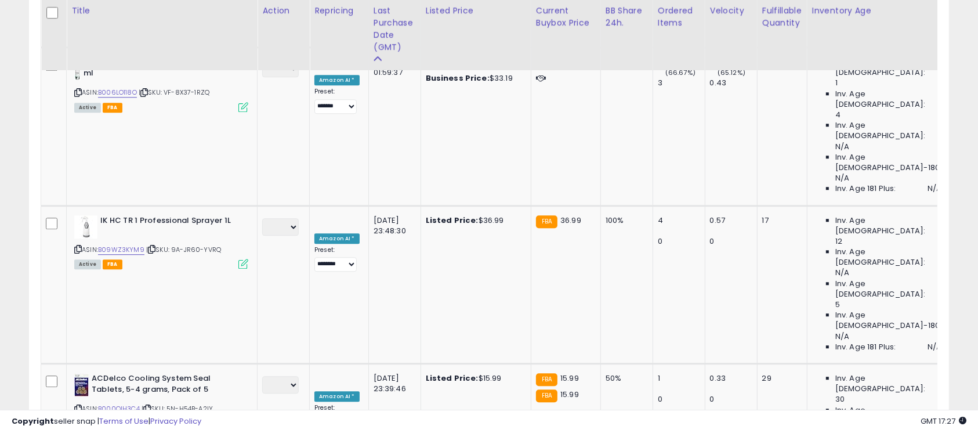
scroll to position [3138, 0]
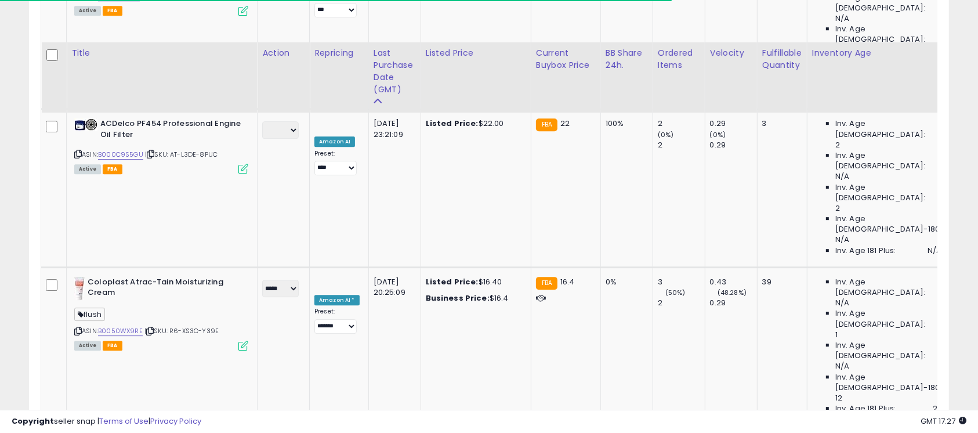
scroll to position [3550, 0]
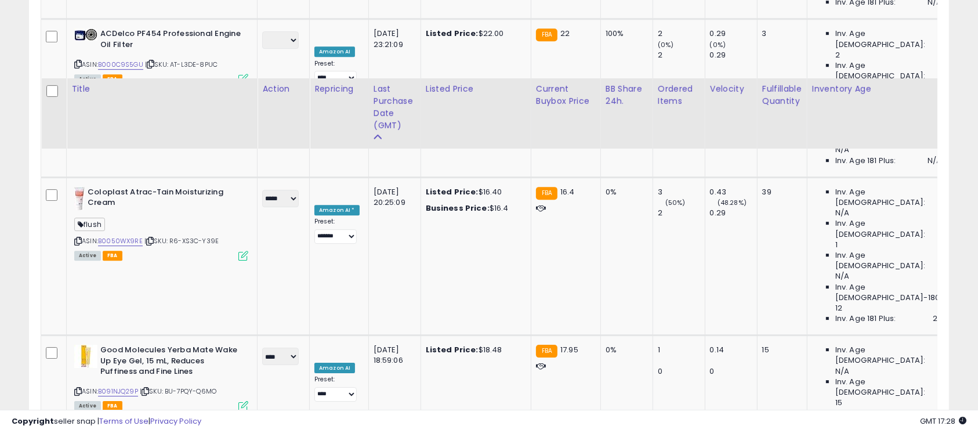
scroll to position [3705, 0]
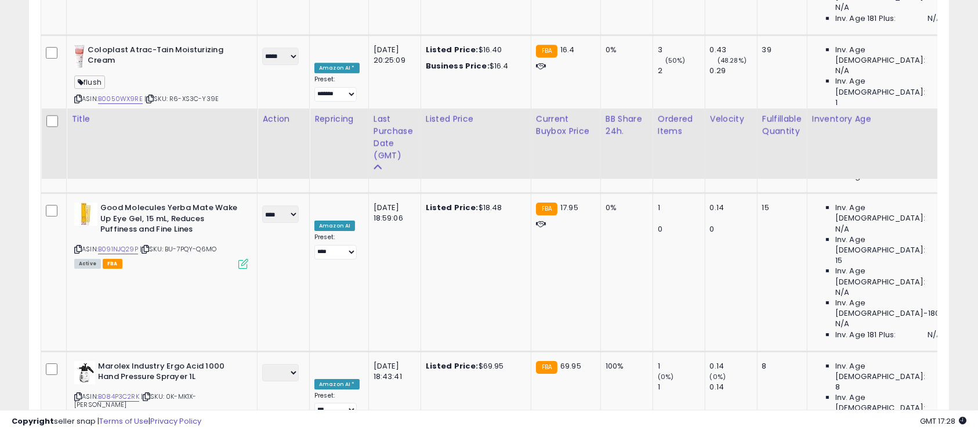
scroll to position [3860, 0]
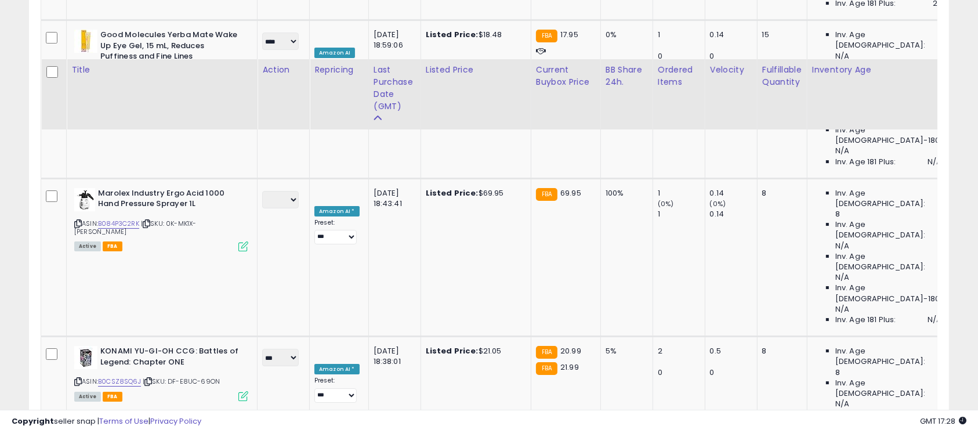
scroll to position [3963, 0]
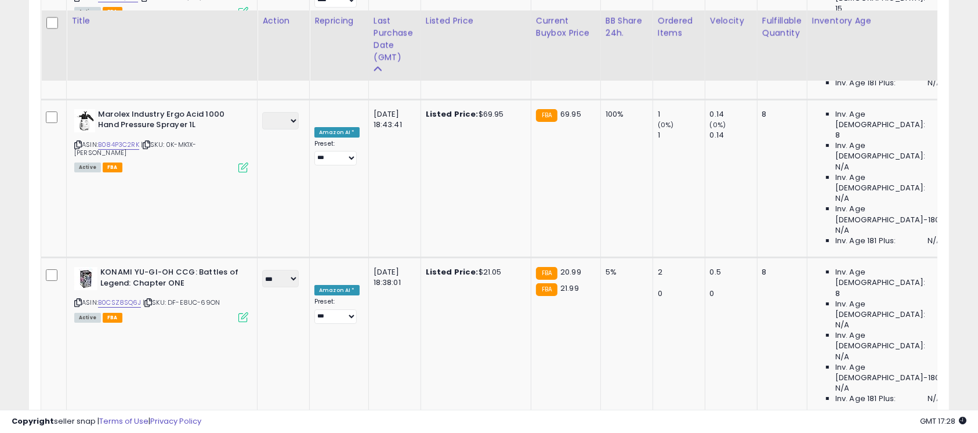
scroll to position [4066, 0]
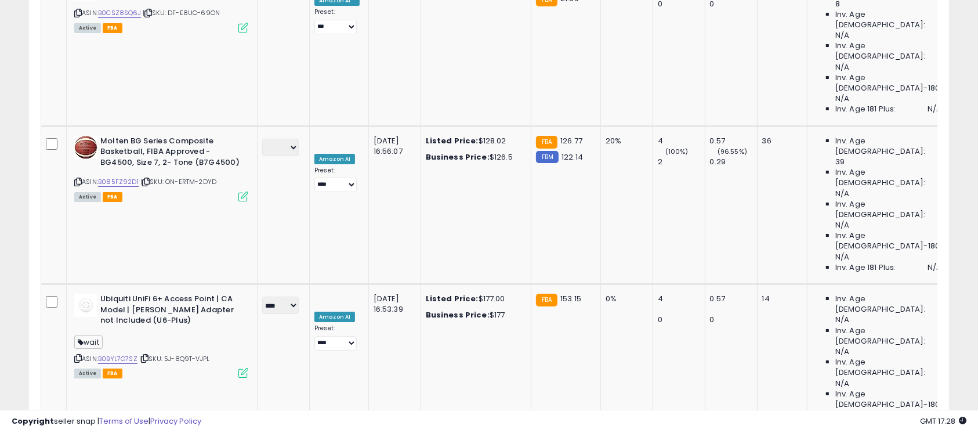
scroll to position [4304, 0]
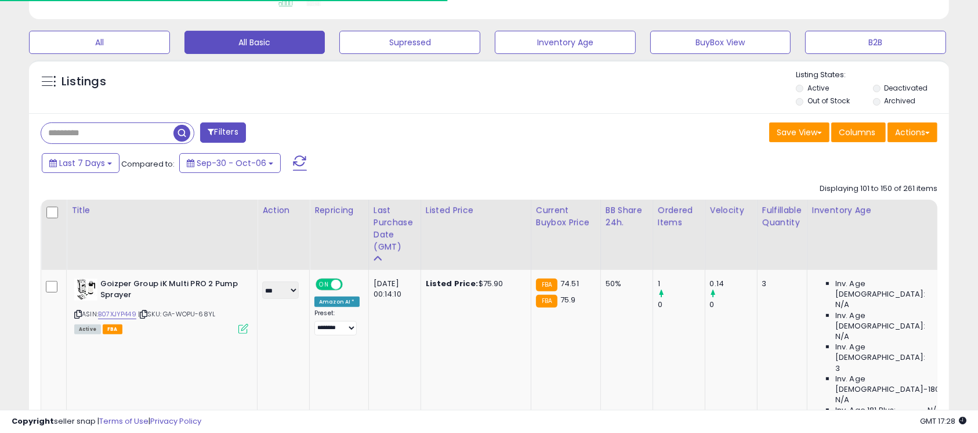
scroll to position [507, 0]
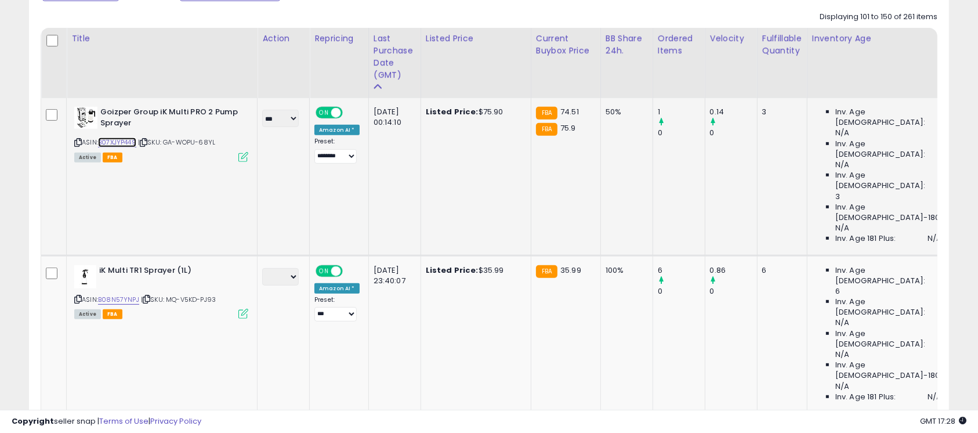
click at [129, 140] on link "B07XJYP449" at bounding box center [117, 143] width 38 height 10
click at [123, 295] on link "B08N57YNPJ" at bounding box center [118, 300] width 41 height 10
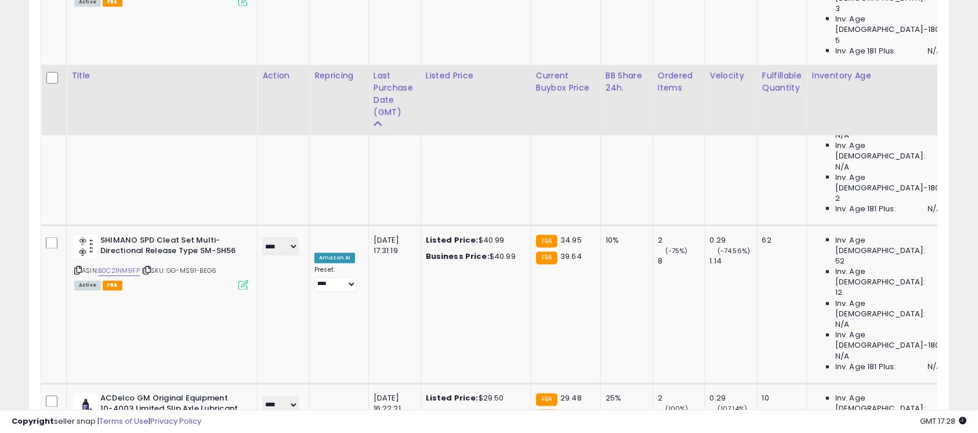
scroll to position [2054, 0]
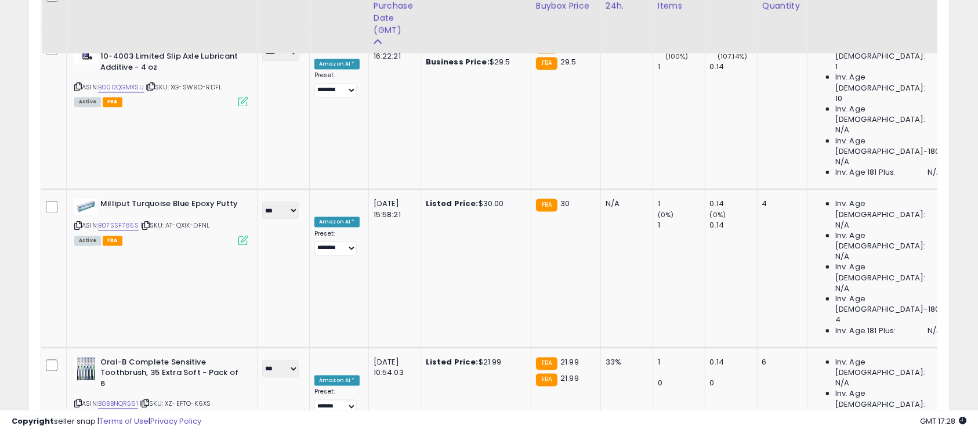
scroll to position [2261, 0]
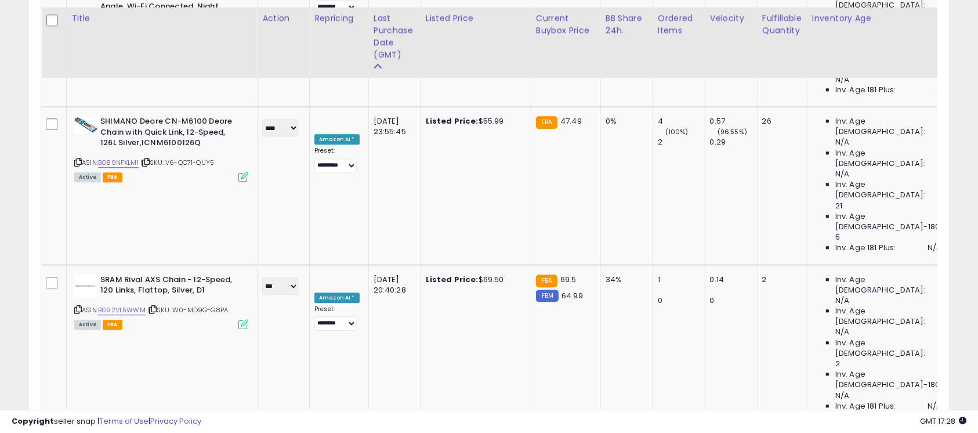
scroll to position [3034, 0]
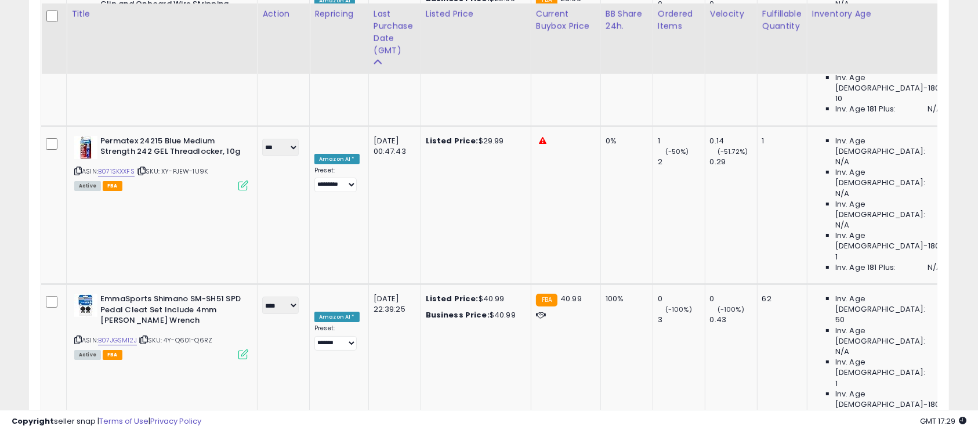
scroll to position [4307, 0]
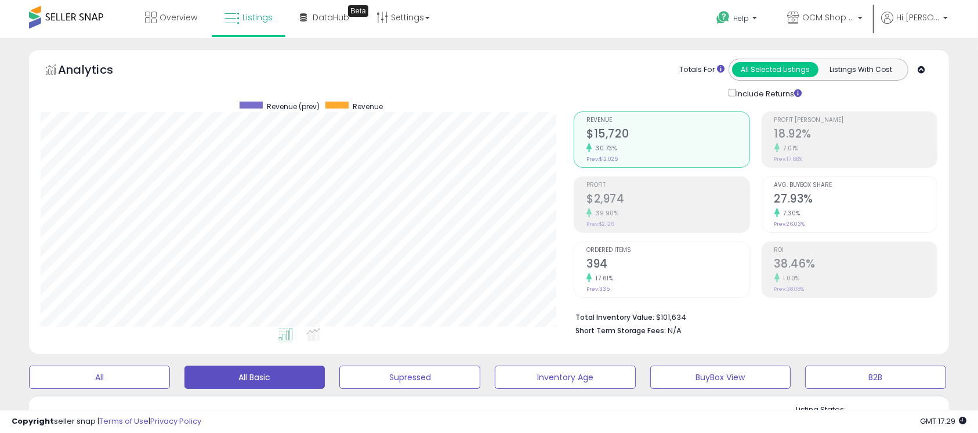
scroll to position [361, 0]
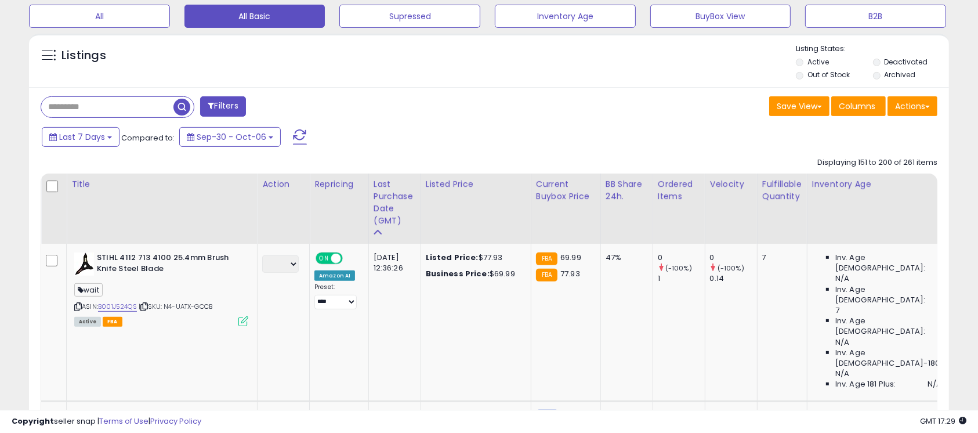
click at [120, 108] on input "text" at bounding box center [107, 107] width 132 height 20
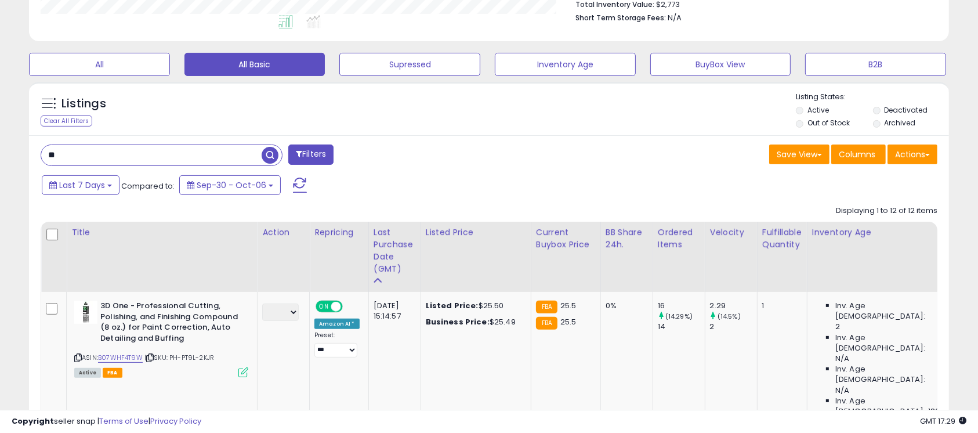
scroll to position [259, 0]
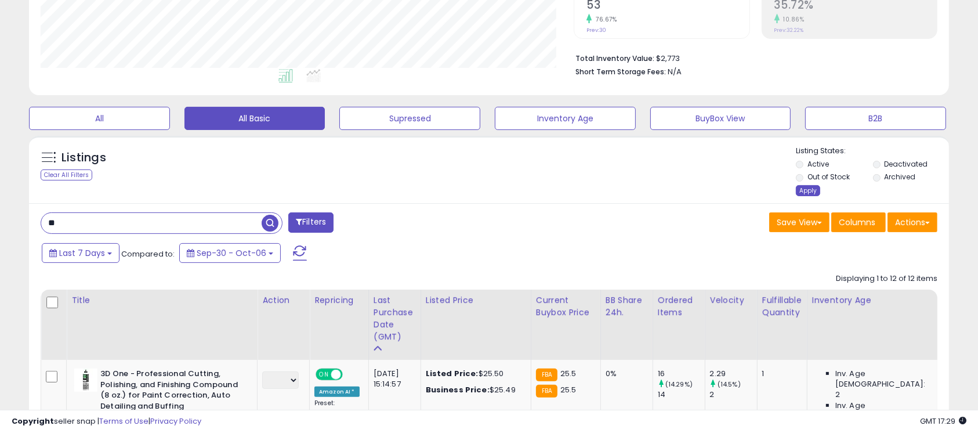
click at [798, 188] on div "Apply" at bounding box center [808, 190] width 24 height 11
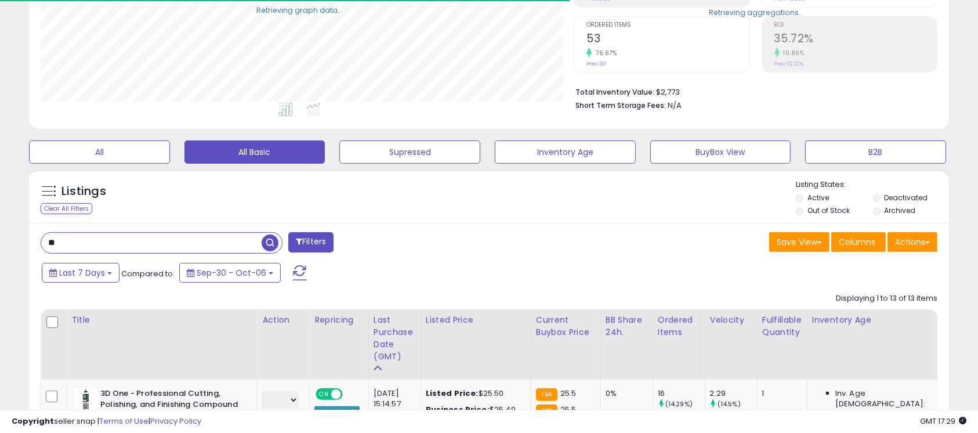
scroll to position [0, 0]
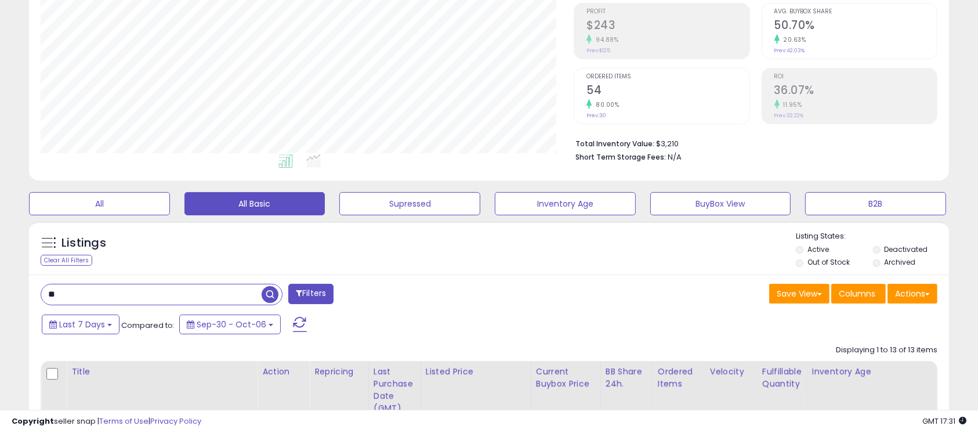
click at [796, 269] on li "Out of Stock" at bounding box center [833, 263] width 75 height 13
click at [801, 266] on li "Out of Stock" at bounding box center [833, 263] width 75 height 13
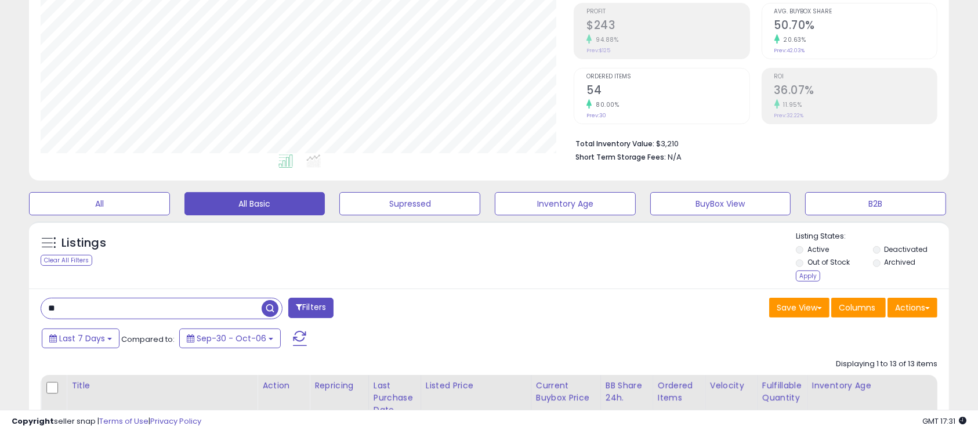
click at [803, 272] on div "Apply" at bounding box center [808, 275] width 24 height 11
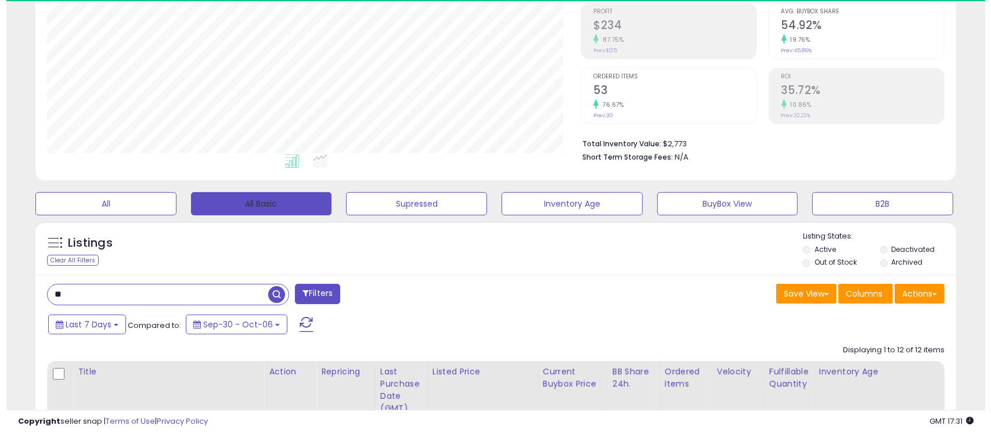
scroll to position [238, 534]
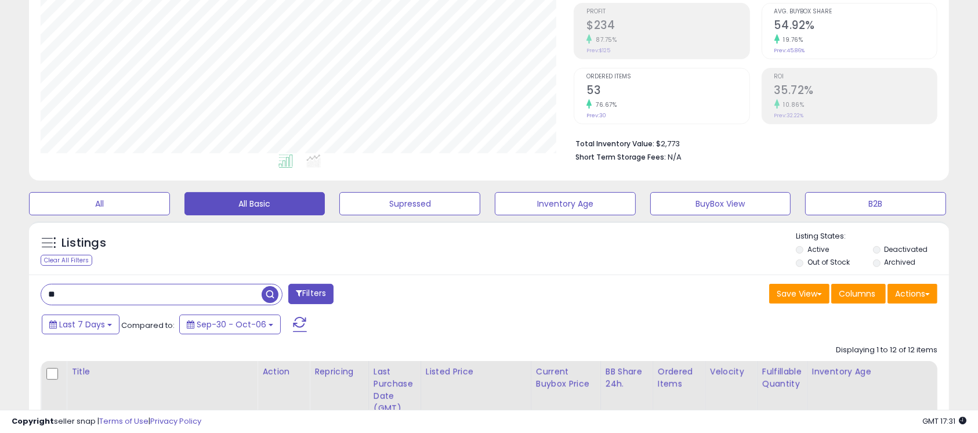
click at [234, 298] on input "**" at bounding box center [151, 294] width 221 height 20
type input "*"
click at [287, 317] on button at bounding box center [300, 324] width 29 height 23
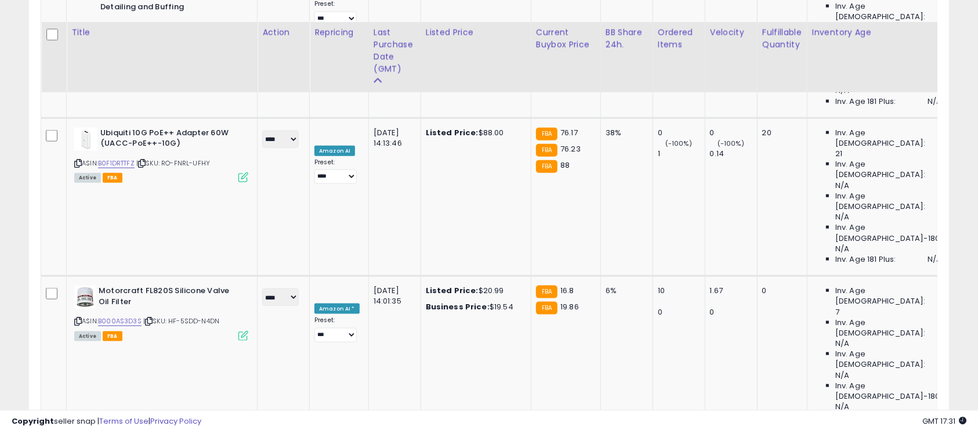
scroll to position [1463, 0]
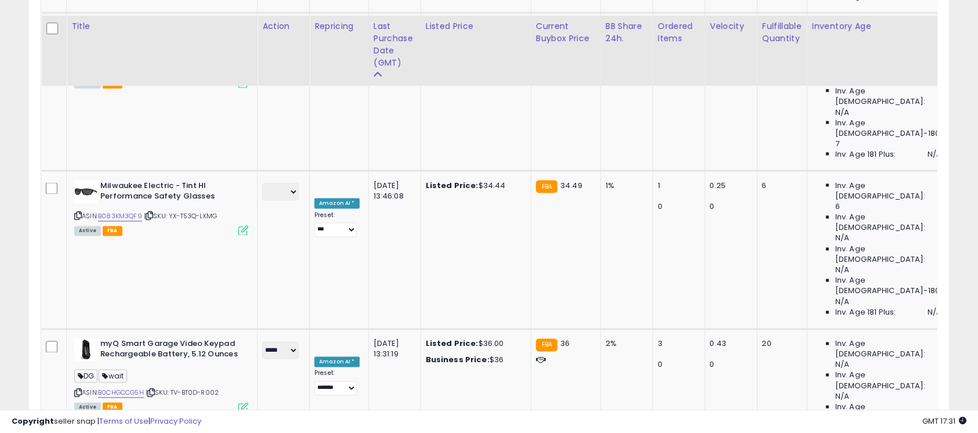
scroll to position [2031, 0]
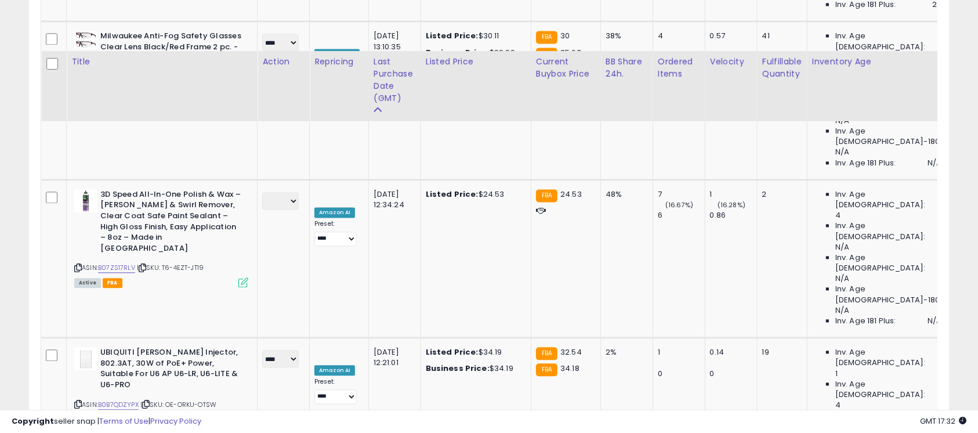
scroll to position [2546, 0]
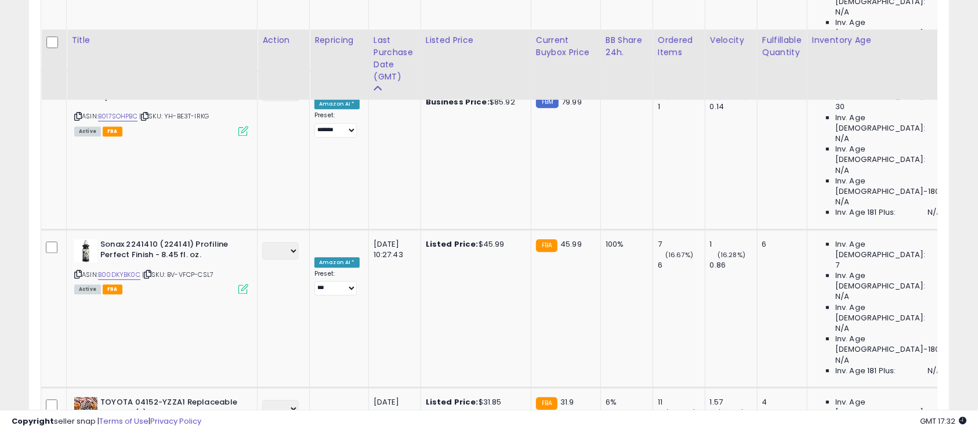
scroll to position [3166, 0]
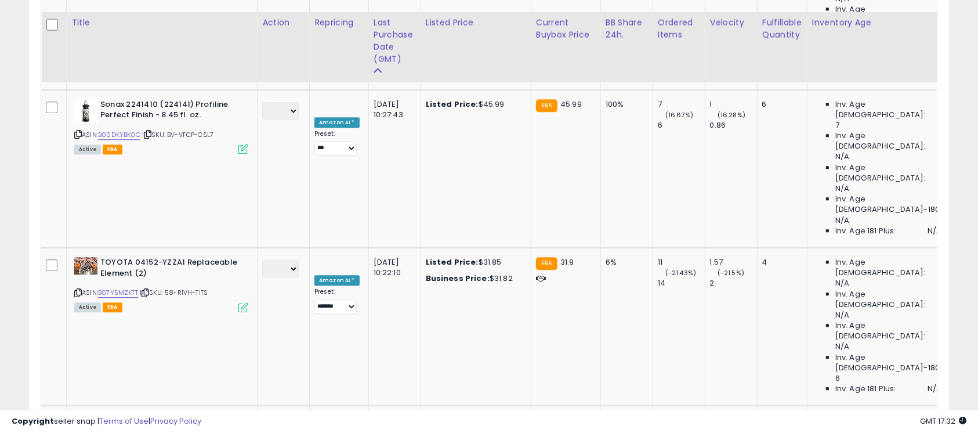
scroll to position [3217, 0]
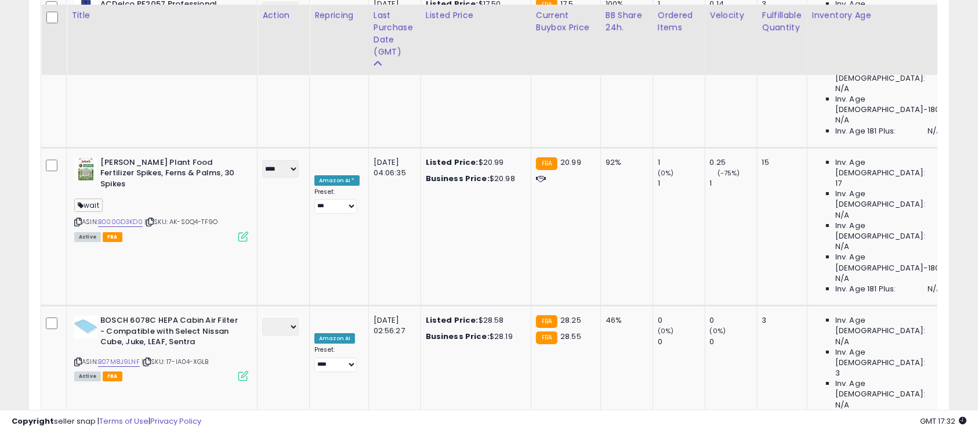
scroll to position [3939, 0]
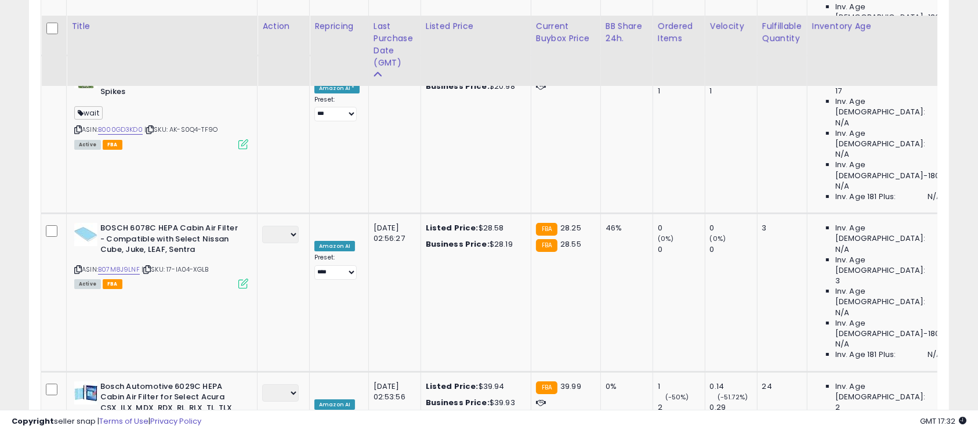
scroll to position [4042, 0]
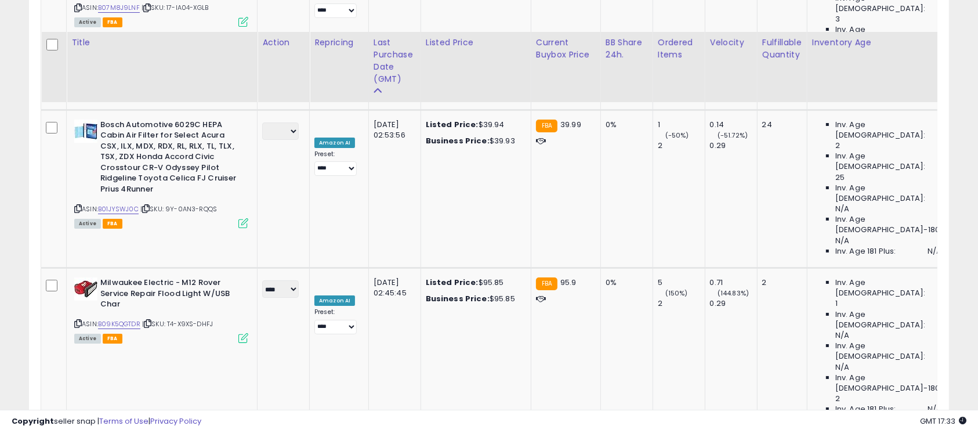
scroll to position [4350, 0]
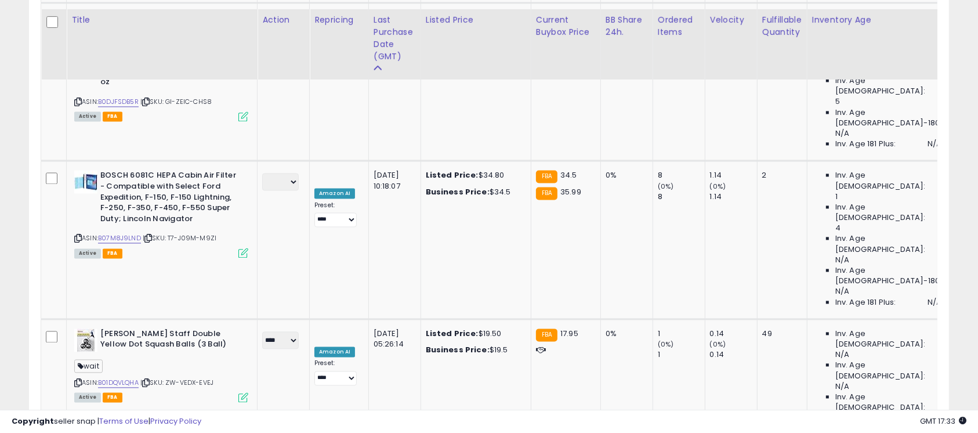
scroll to position [2364, 0]
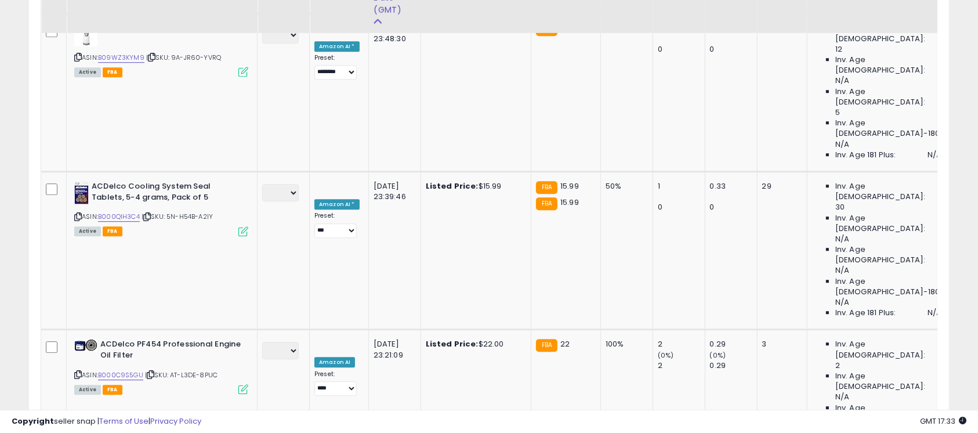
scroll to position [3292, 0]
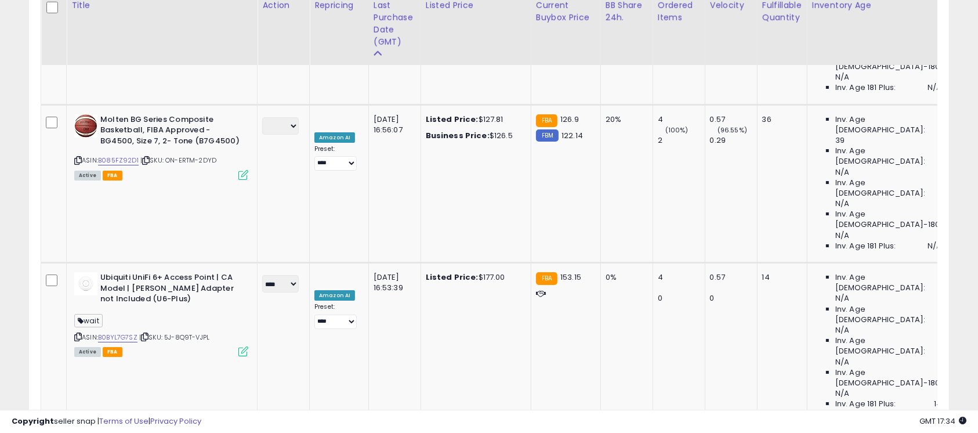
scroll to position [4304, 0]
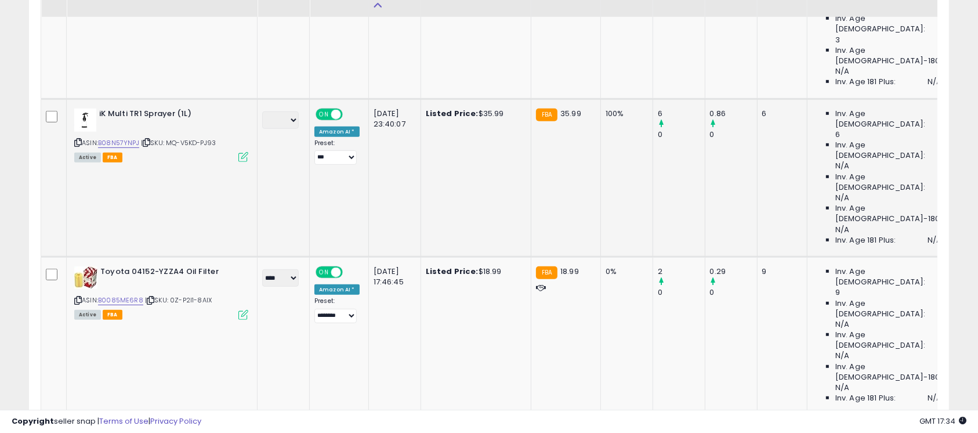
scroll to position [713, 0]
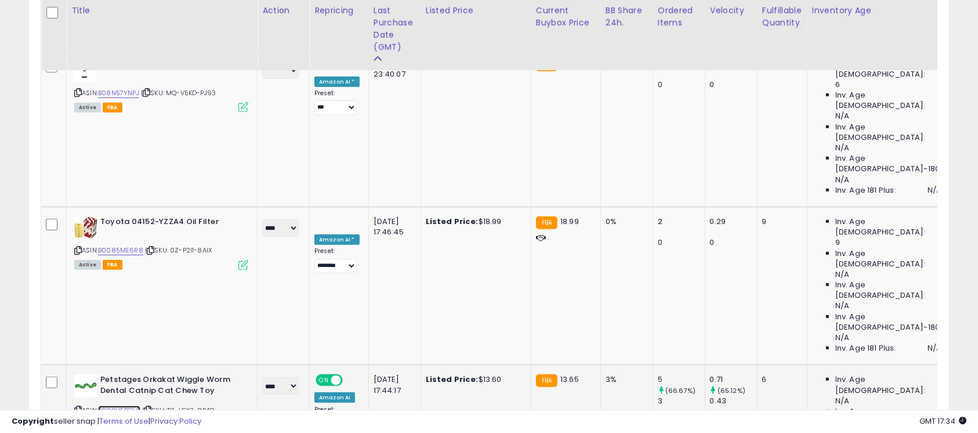
click at [118, 406] on link "B002U5PGLQ" at bounding box center [119, 411] width 42 height 10
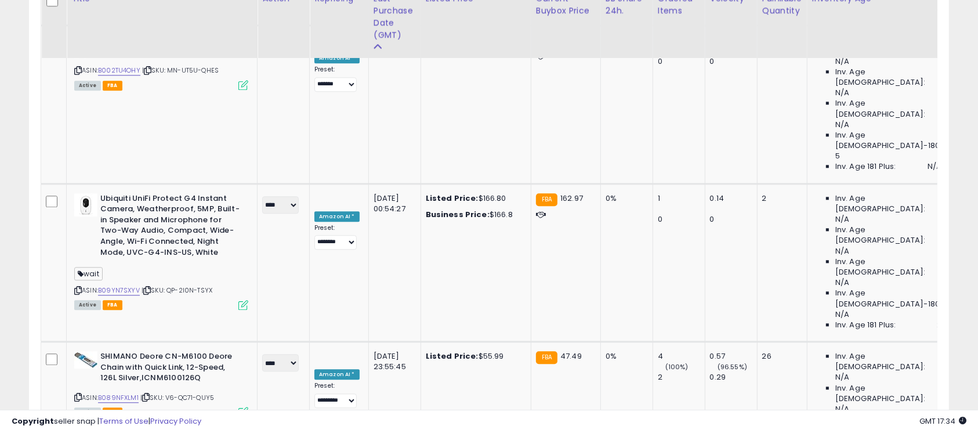
scroll to position [2776, 0]
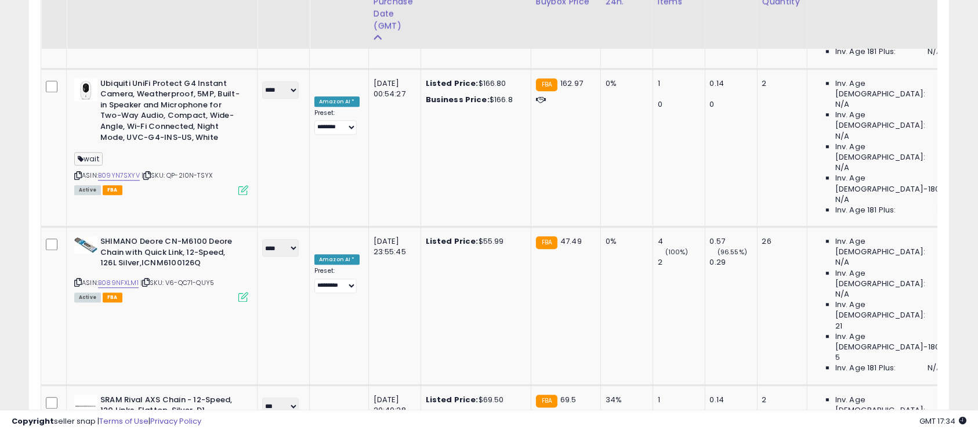
scroll to position [2880, 0]
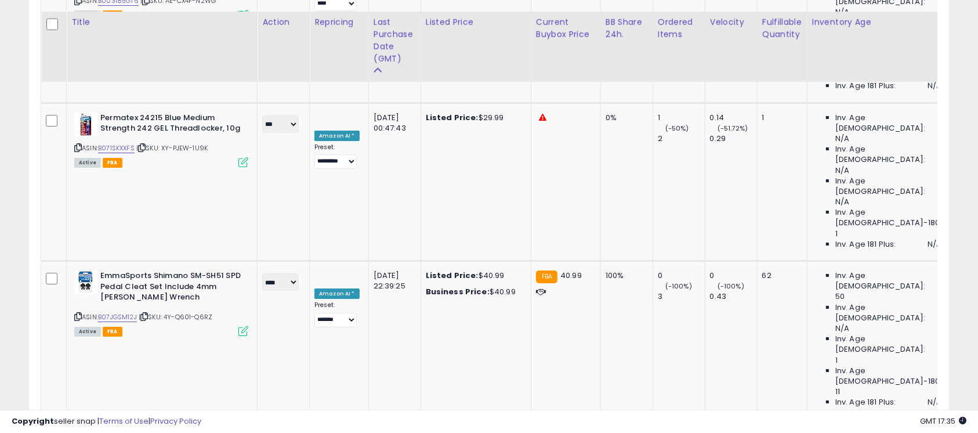
scroll to position [4307, 0]
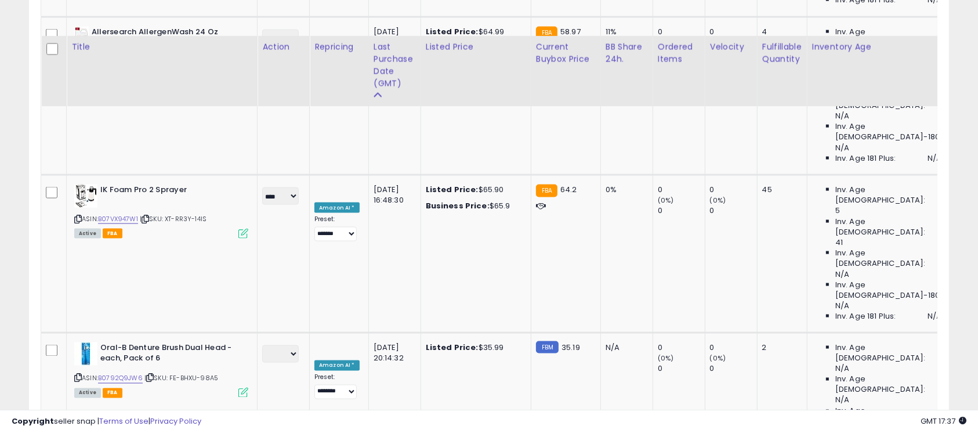
scroll to position [1899, 0]
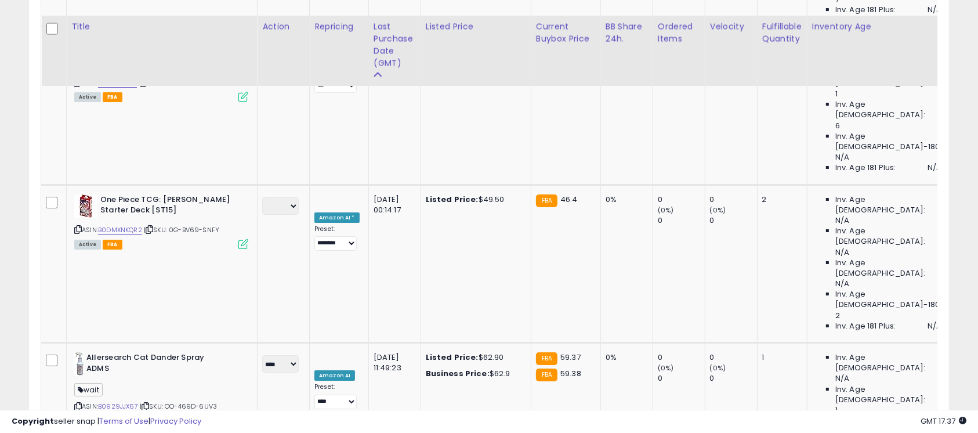
scroll to position [4248, 0]
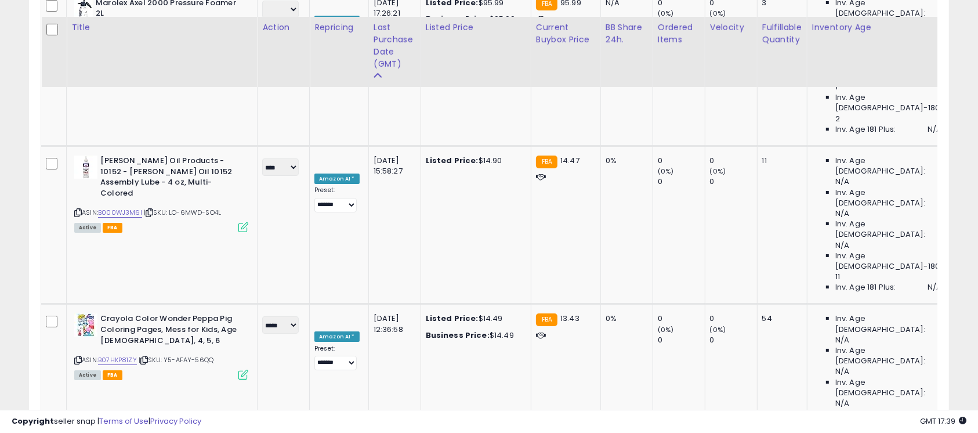
scroll to position [4430, 0]
